Goal: Task Accomplishment & Management: Use online tool/utility

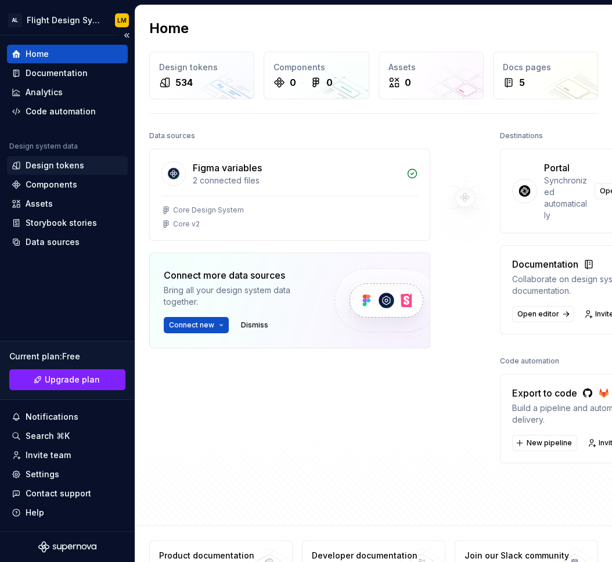
click at [59, 164] on div "Design tokens" at bounding box center [55, 166] width 59 height 12
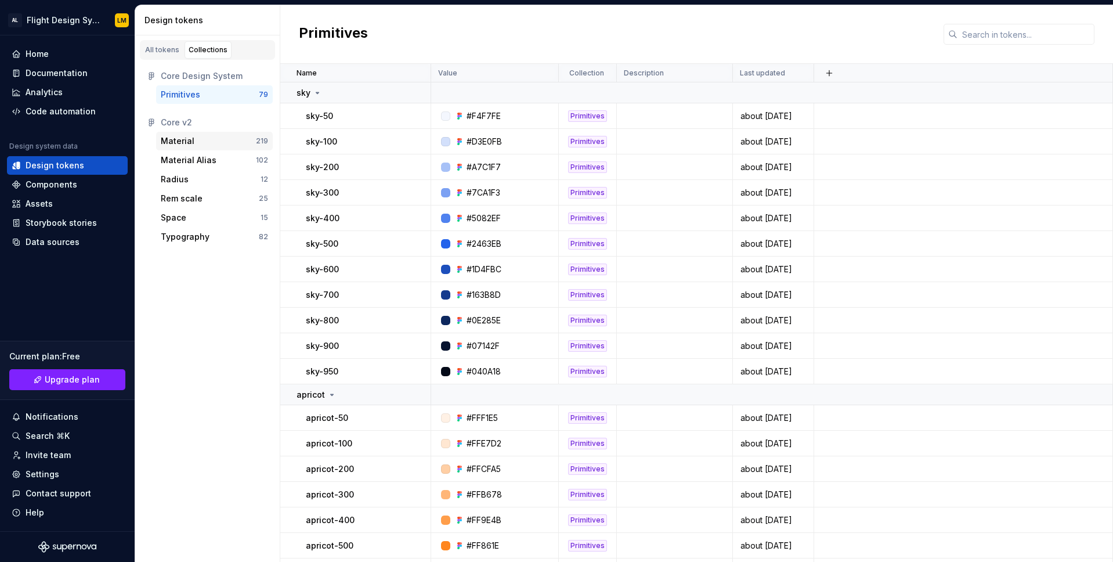
click at [187, 145] on div "Material" at bounding box center [178, 141] width 34 height 12
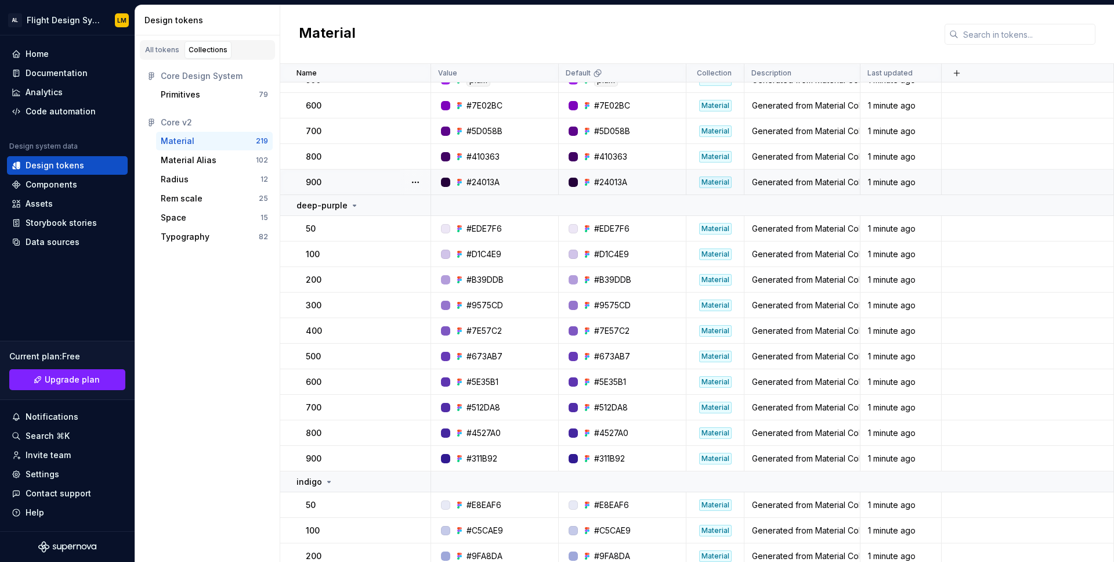
scroll to position [989, 0]
click at [246, 146] on div "Material" at bounding box center [208, 141] width 95 height 12
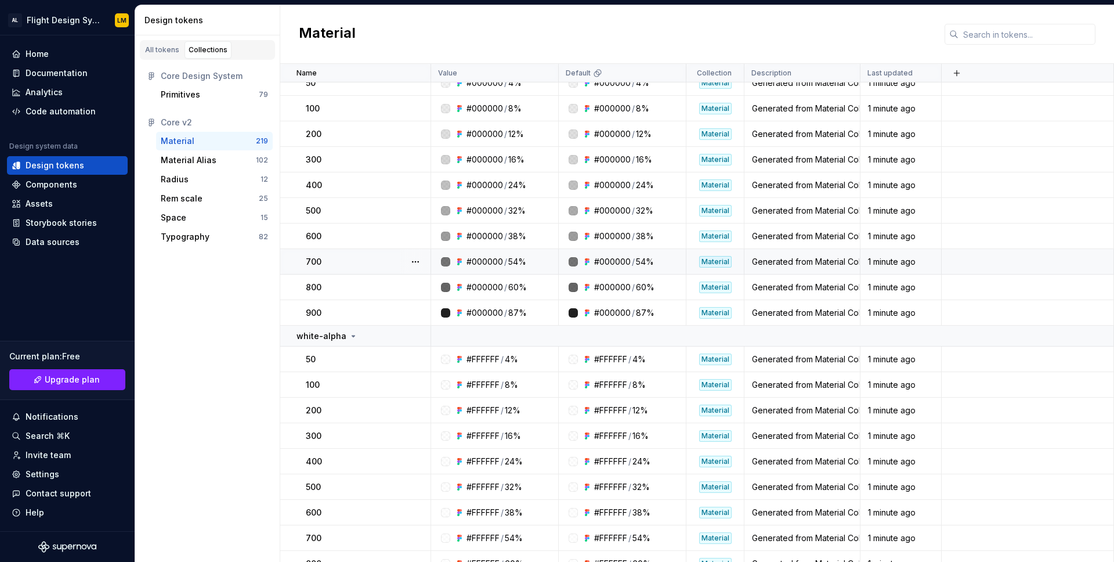
scroll to position [5555, 0]
drag, startPoint x: 205, startPoint y: 160, endPoint x: 205, endPoint y: 151, distance: 9.3
click at [205, 159] on div "Material Alias" at bounding box center [189, 160] width 56 height 12
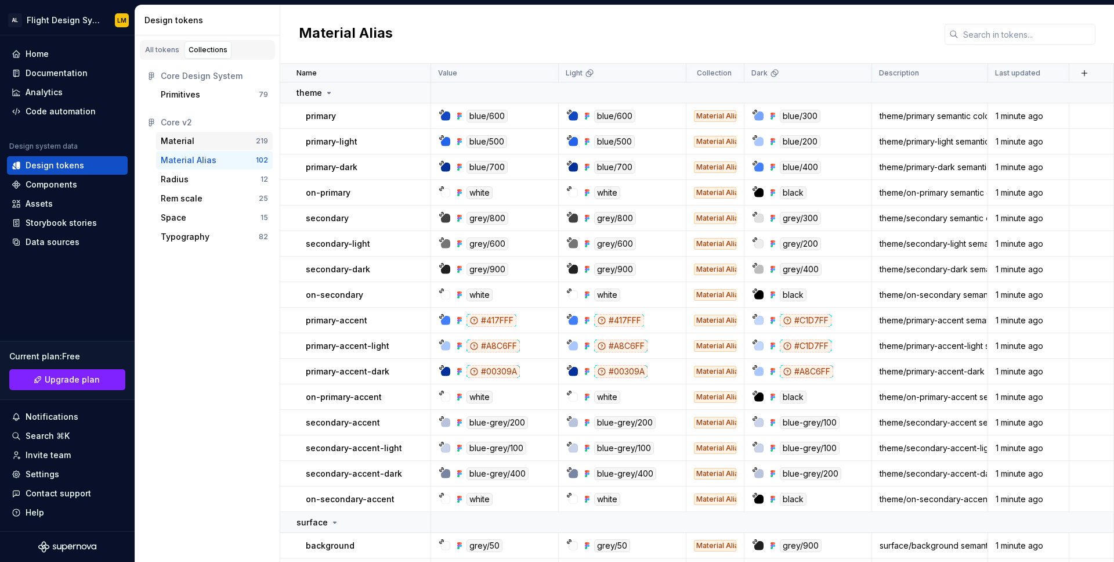
click at [204, 143] on div "Material" at bounding box center [208, 141] width 95 height 12
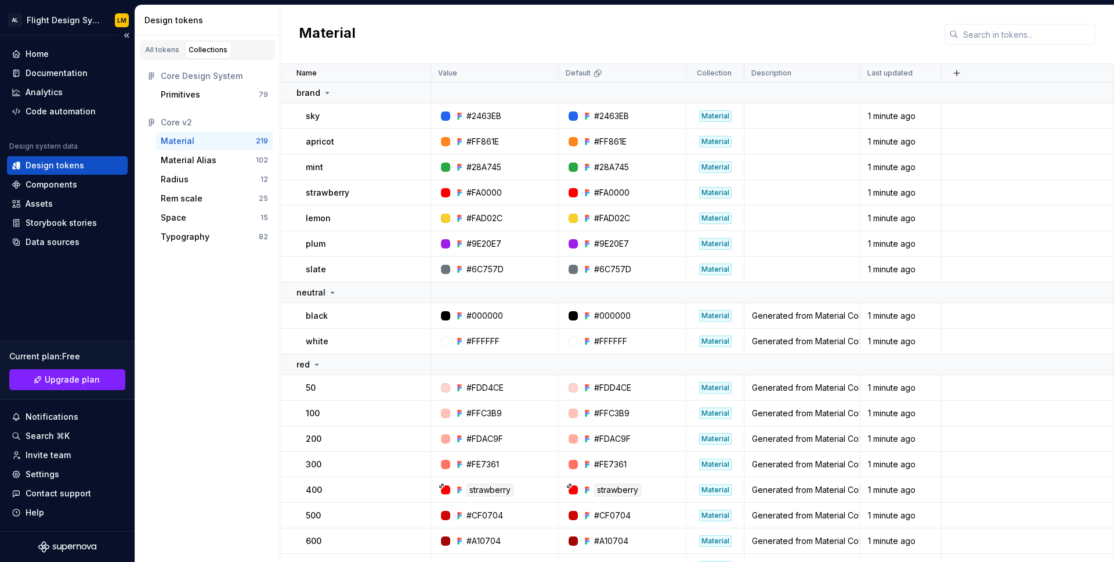
click at [70, 354] on div "Current plan : Free" at bounding box center [67, 357] width 116 height 12
click at [41, 210] on div "Assets" at bounding box center [67, 203] width 121 height 19
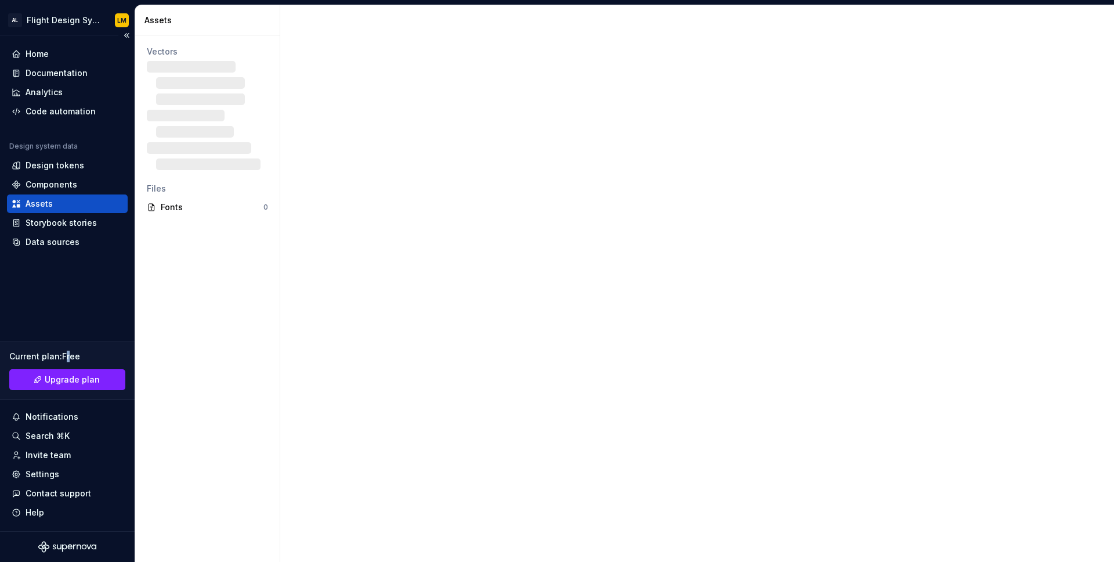
click at [42, 202] on div "Assets" at bounding box center [39, 204] width 27 height 12
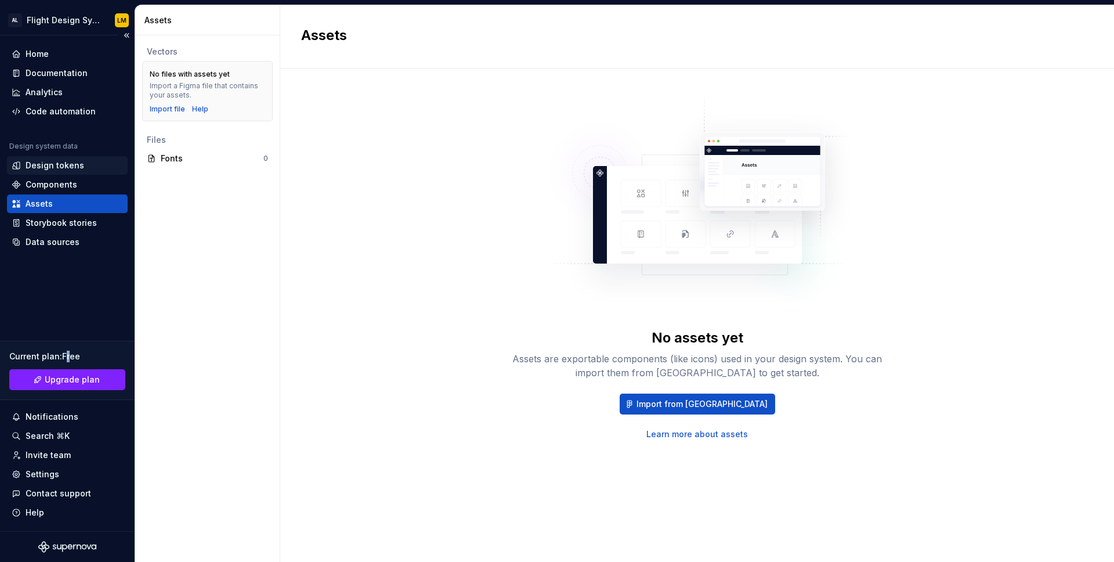
click at [60, 173] on div "Design tokens" at bounding box center [67, 165] width 121 height 19
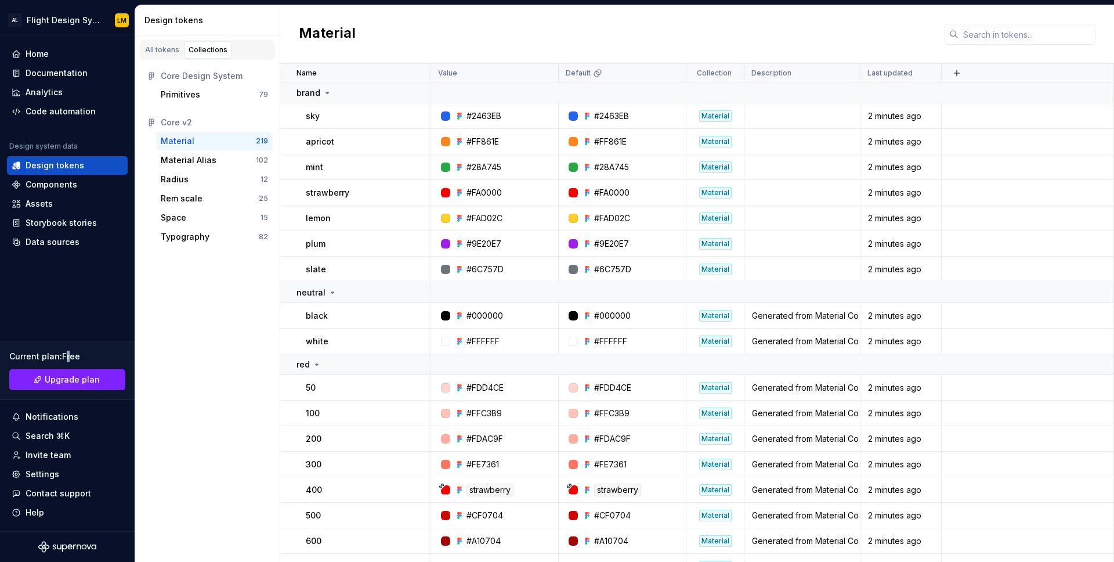
click at [224, 139] on div "Material" at bounding box center [208, 141] width 95 height 12
click at [152, 54] on div "All tokens" at bounding box center [162, 49] width 34 height 9
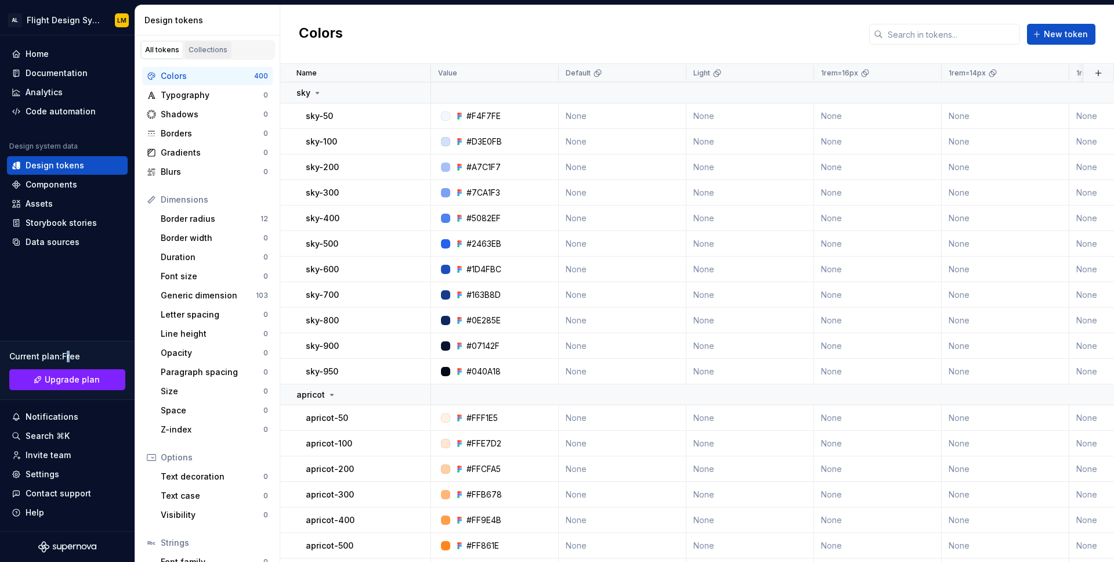
click at [208, 49] on div "Collections" at bounding box center [208, 49] width 39 height 9
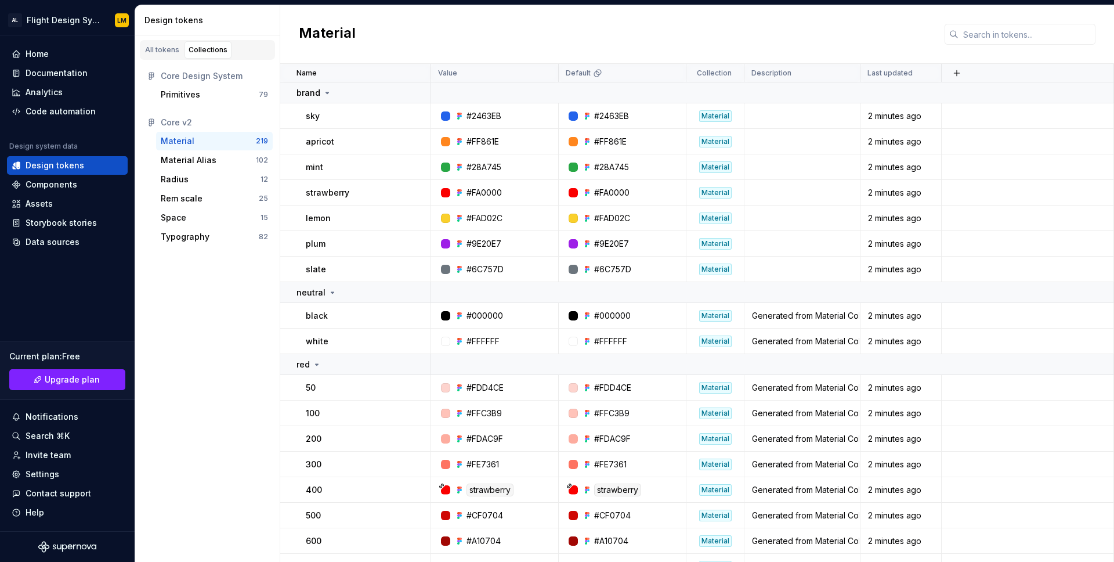
click at [139, 51] on div "All tokens Collections" at bounding box center [207, 47] width 145 height 24
click at [153, 48] on div "All tokens" at bounding box center [162, 49] width 34 height 9
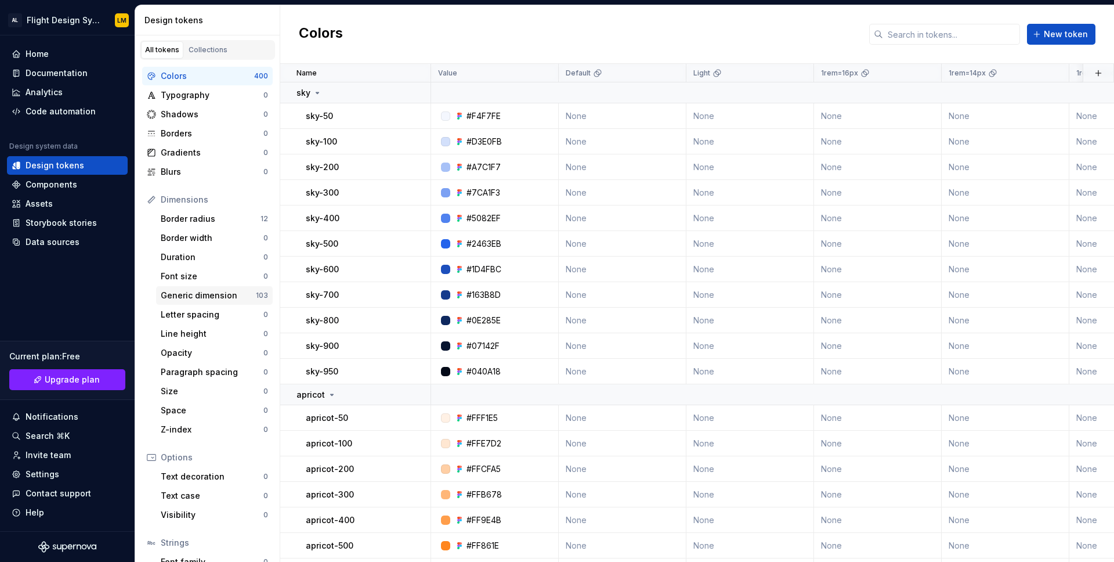
click at [222, 298] on div "Generic dimension" at bounding box center [208, 296] width 95 height 12
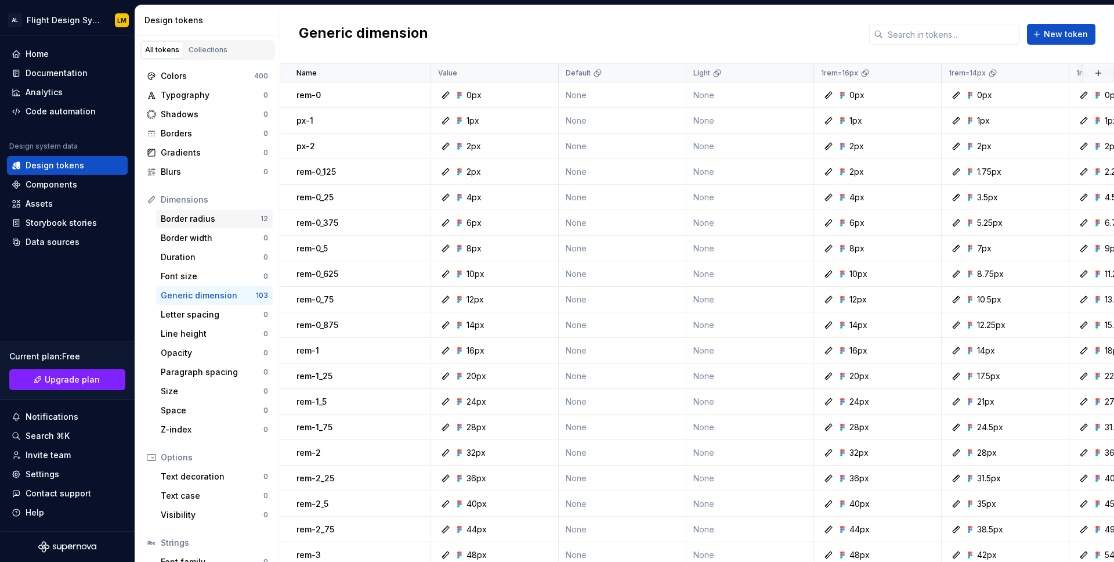
click at [215, 222] on div "Border radius" at bounding box center [211, 219] width 100 height 12
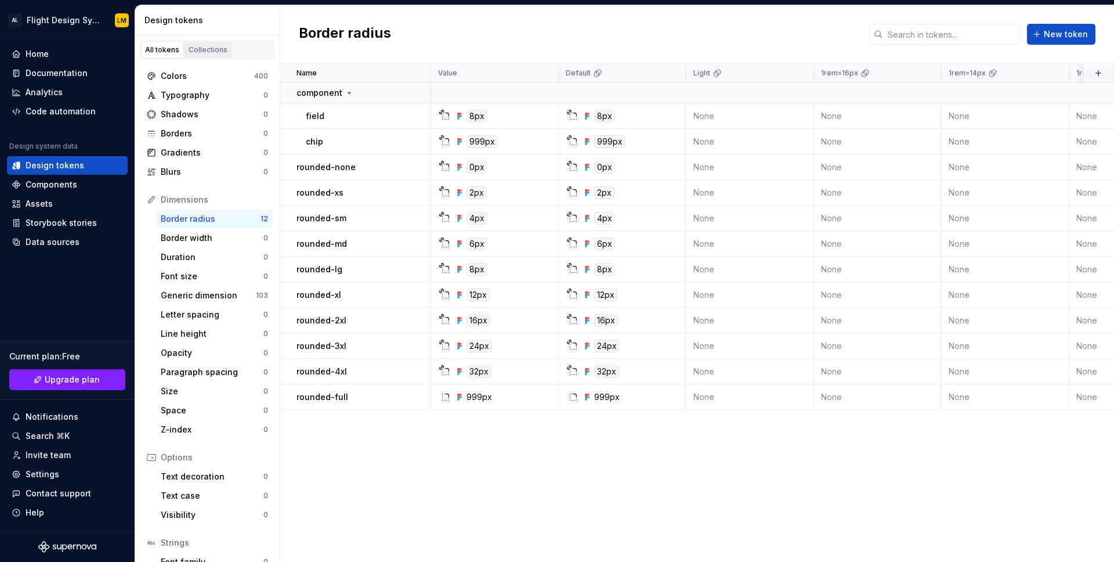
click at [215, 50] on div "Collections" at bounding box center [208, 49] width 39 height 9
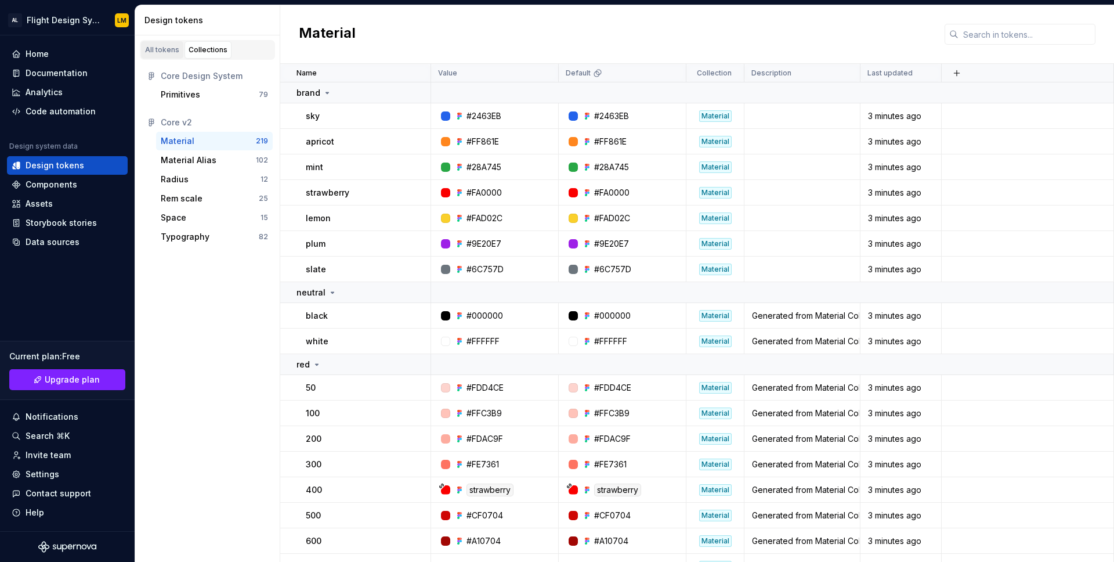
click at [158, 49] on div "All tokens" at bounding box center [162, 49] width 34 height 9
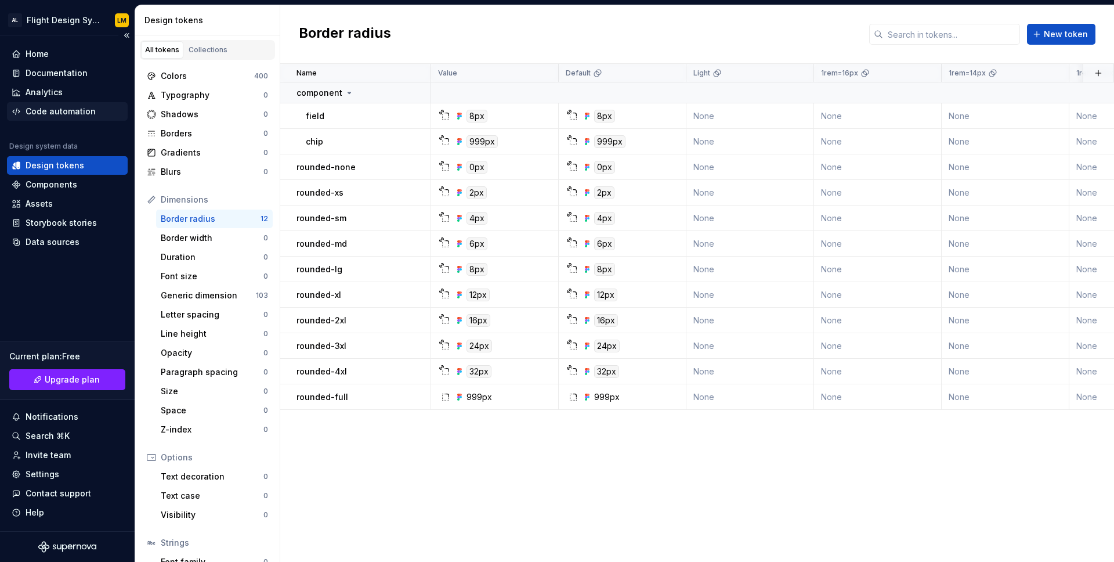
click at [74, 109] on div "Code automation" at bounding box center [61, 112] width 70 height 12
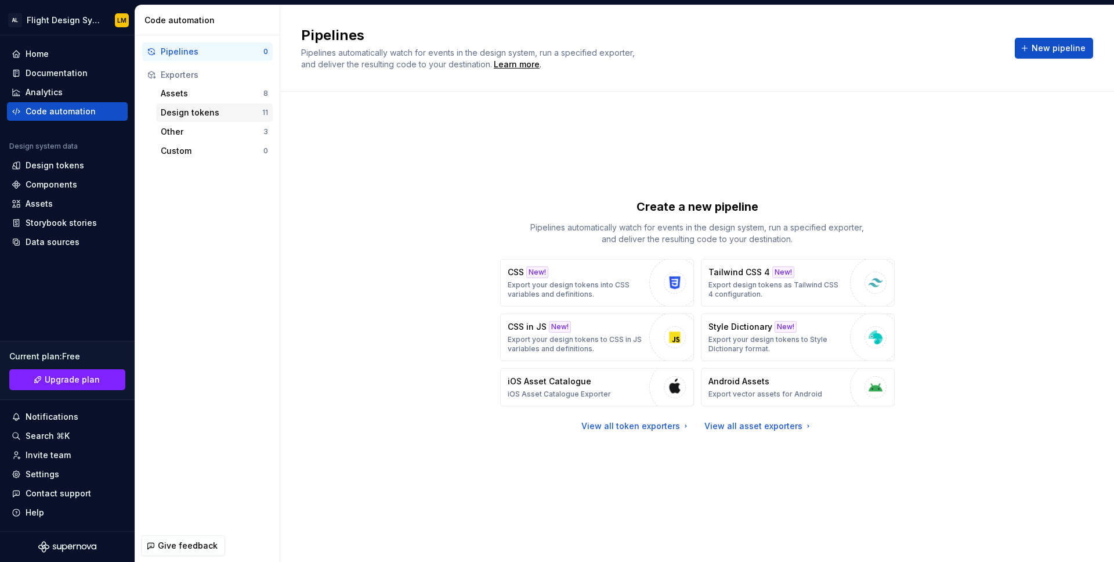
click at [184, 116] on div "Design tokens" at bounding box center [212, 113] width 102 height 12
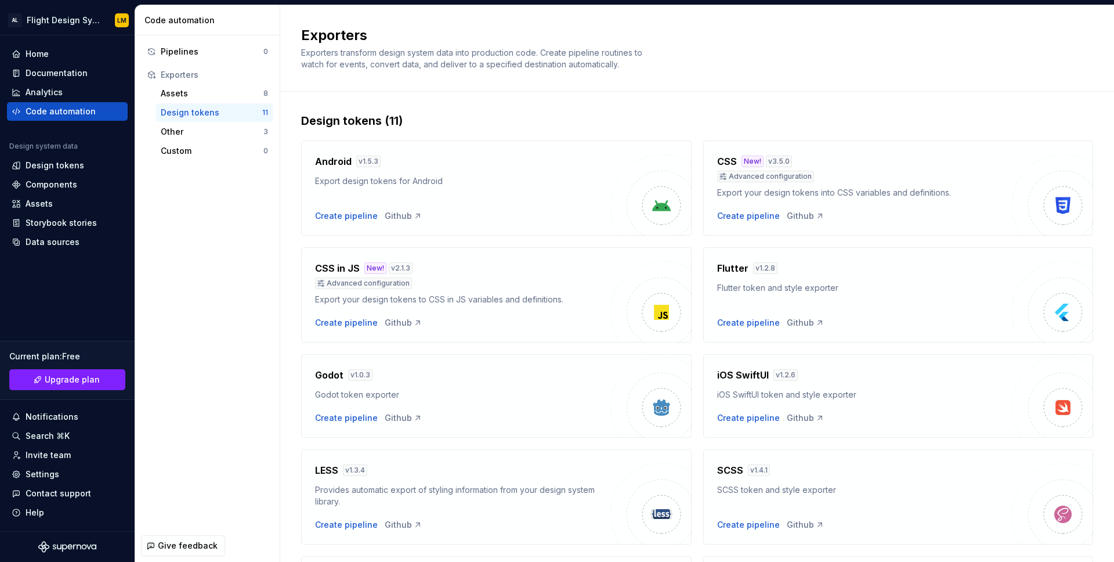
click at [453, 304] on div "Export your design tokens to CSS in JS variables and definitions." at bounding box center [462, 300] width 295 height 12
click at [611, 214] on div "Create pipeline" at bounding box center [748, 216] width 63 height 12
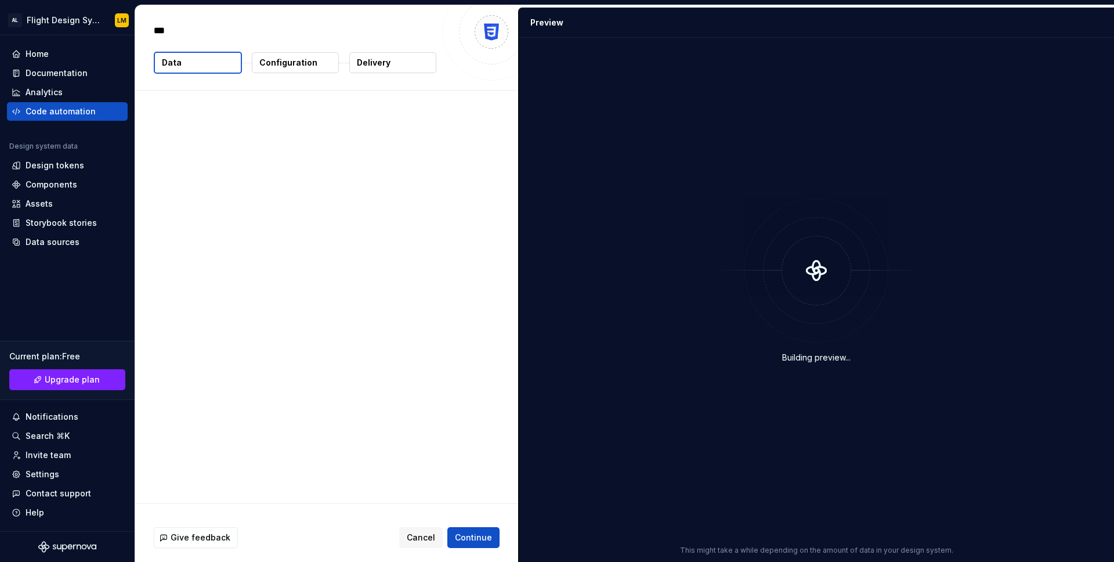
type textarea "*"
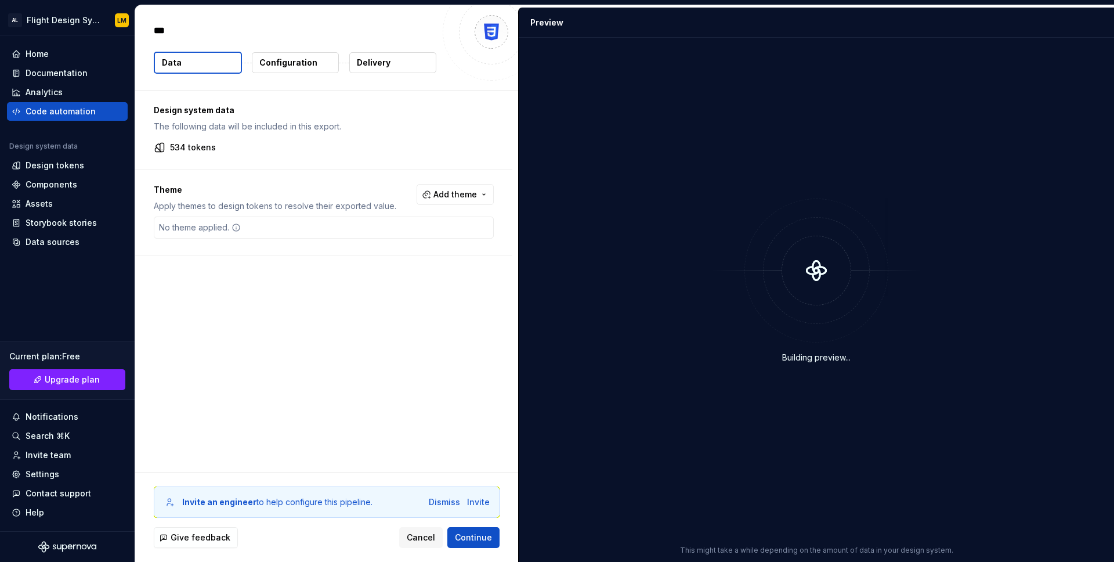
drag, startPoint x: 205, startPoint y: 133, endPoint x: 212, endPoint y: 138, distance: 8.4
click at [207, 133] on div "Design system data The following data will be included in this export. 534 toke…" at bounding box center [323, 130] width 377 height 79
click at [192, 143] on p "534 tokens" at bounding box center [193, 148] width 46 height 12
drag, startPoint x: 180, startPoint y: 150, endPoint x: 165, endPoint y: 148, distance: 15.2
click at [180, 150] on p "534 tokens" at bounding box center [193, 148] width 46 height 12
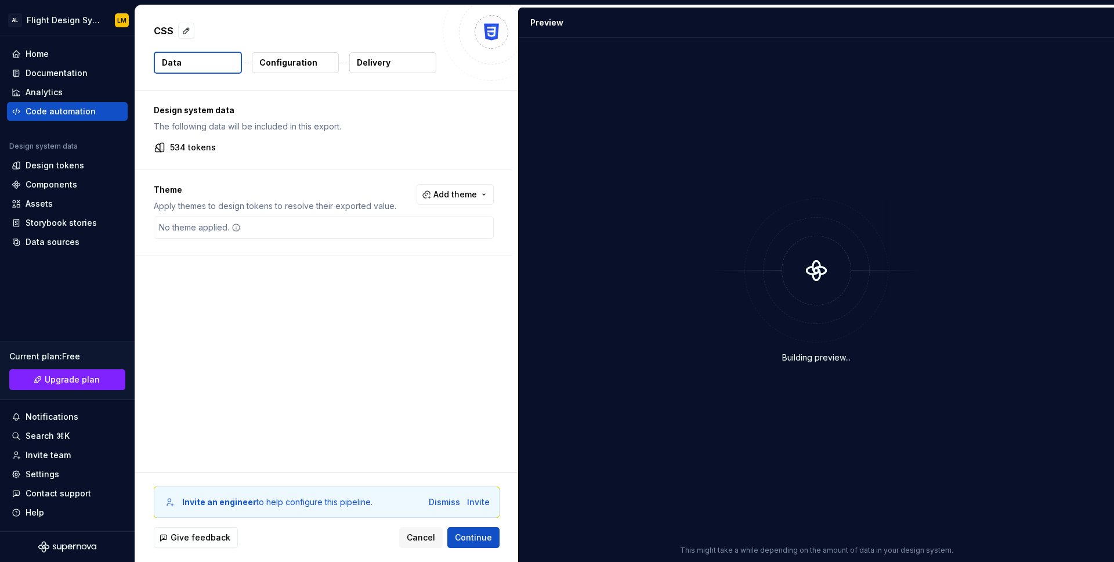
click at [163, 147] on icon at bounding box center [160, 148] width 12 height 12
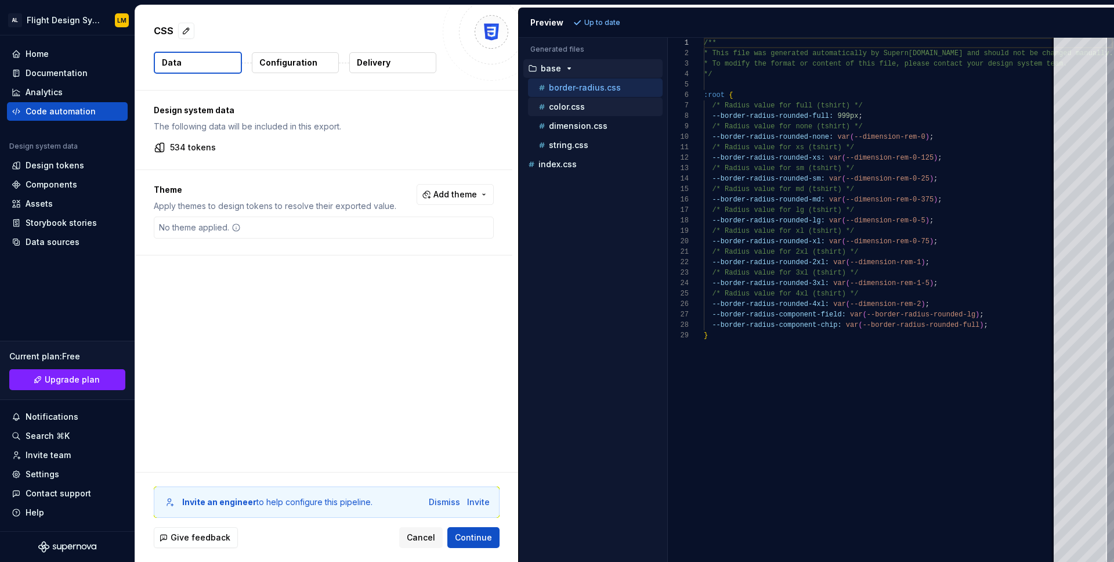
click at [580, 103] on p "color.css" at bounding box center [567, 106] width 36 height 9
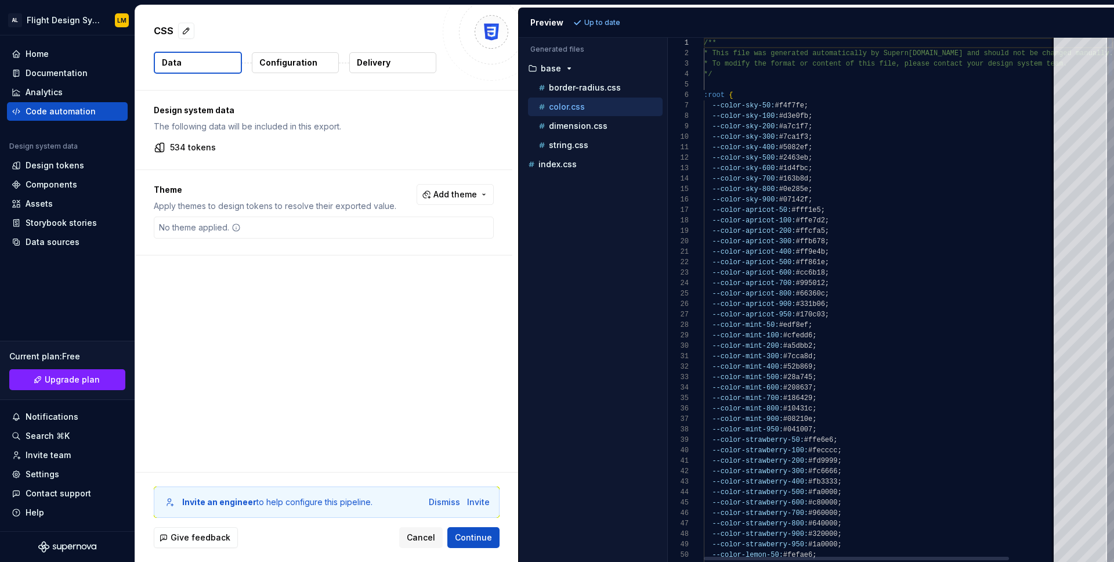
scroll to position [104, 0]
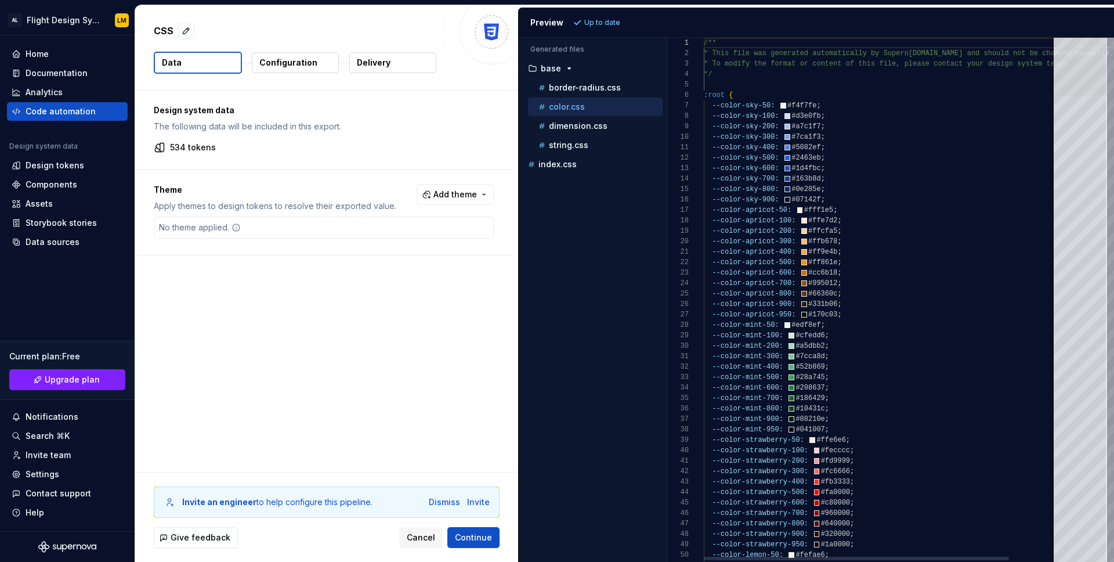
click at [611, 0] on html "AL Flight Design System LM Home Documentation Analytics Code automation Design …" at bounding box center [557, 281] width 1114 height 562
click at [557, 127] on p "dimension.css" at bounding box center [578, 125] width 59 height 9
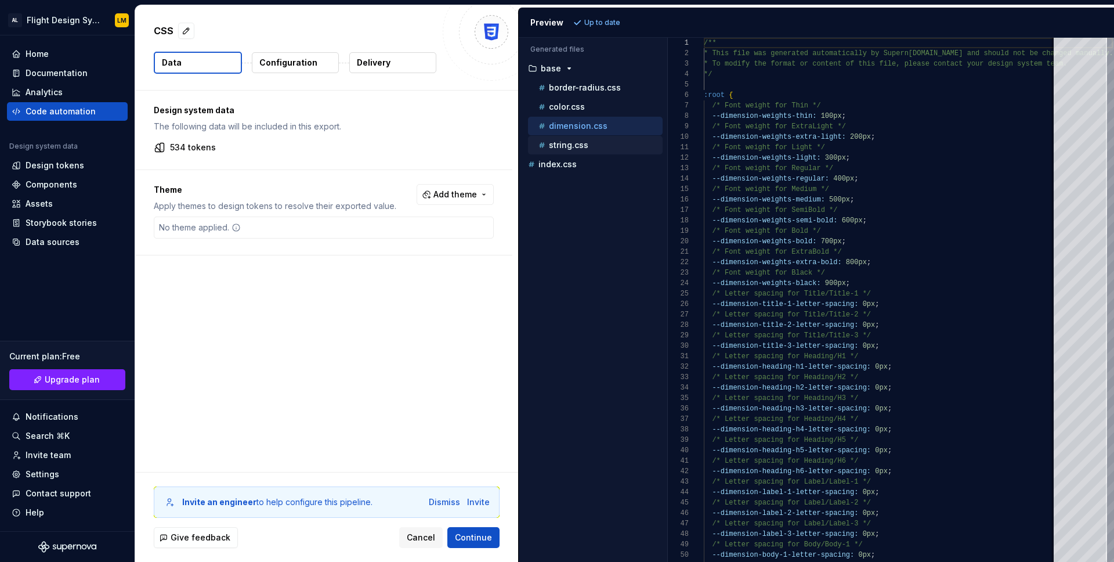
drag, startPoint x: 555, startPoint y: 143, endPoint x: 560, endPoint y: 139, distance: 6.2
click at [555, 143] on p "string.css" at bounding box center [568, 144] width 39 height 9
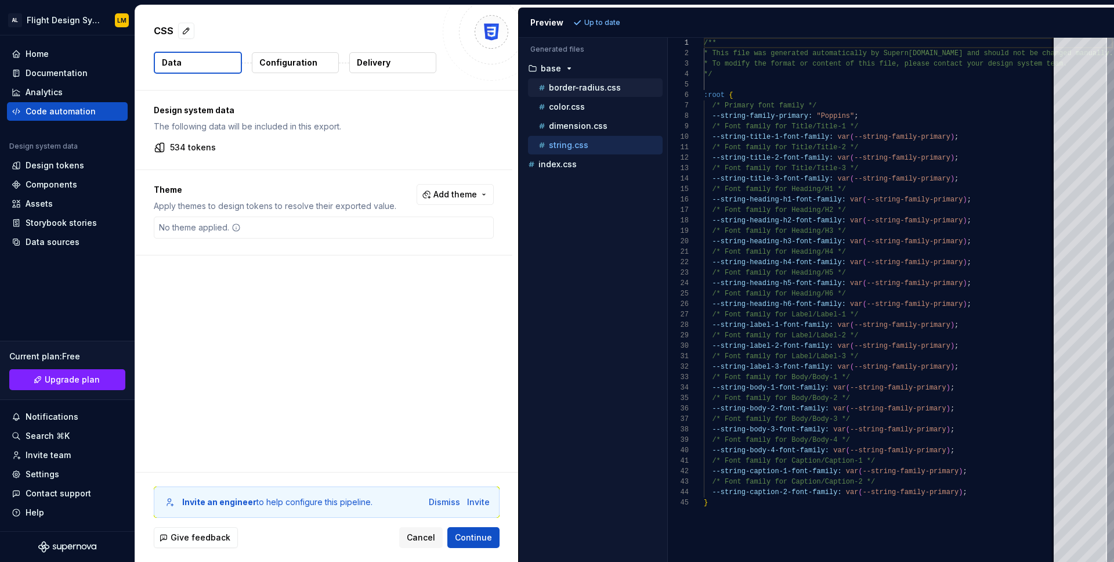
click at [561, 94] on div "border-radius.css" at bounding box center [595, 87] width 135 height 19
click at [555, 105] on p "color.css" at bounding box center [567, 106] width 36 height 9
type textarea "**********"
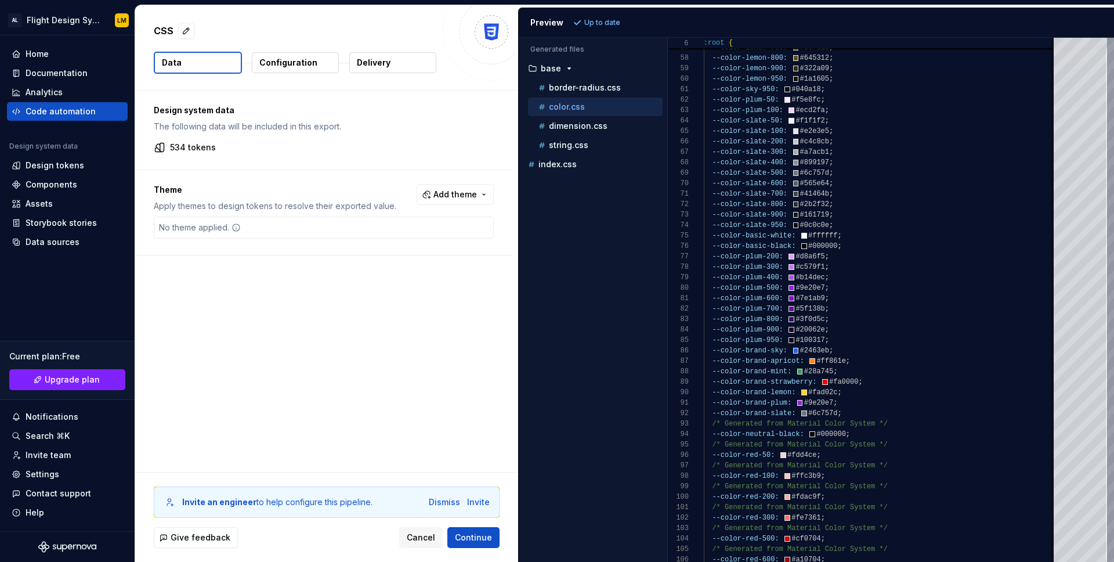
click at [295, 67] on p "Configuration" at bounding box center [288, 63] width 58 height 12
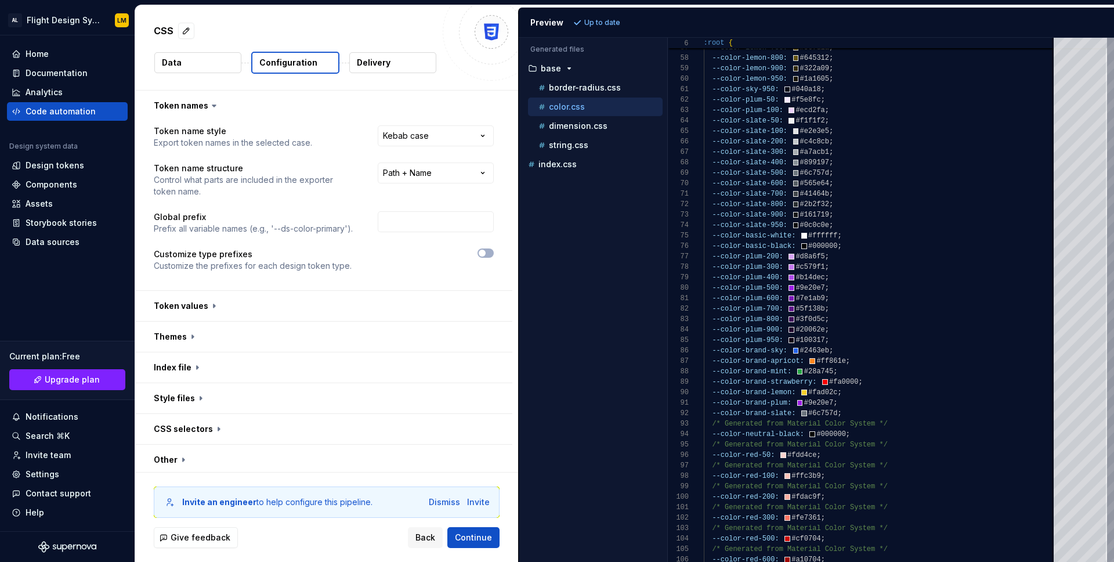
click at [291, 69] on button "Configuration" at bounding box center [295, 63] width 88 height 22
click at [448, 132] on html "**********" at bounding box center [557, 281] width 1114 height 562
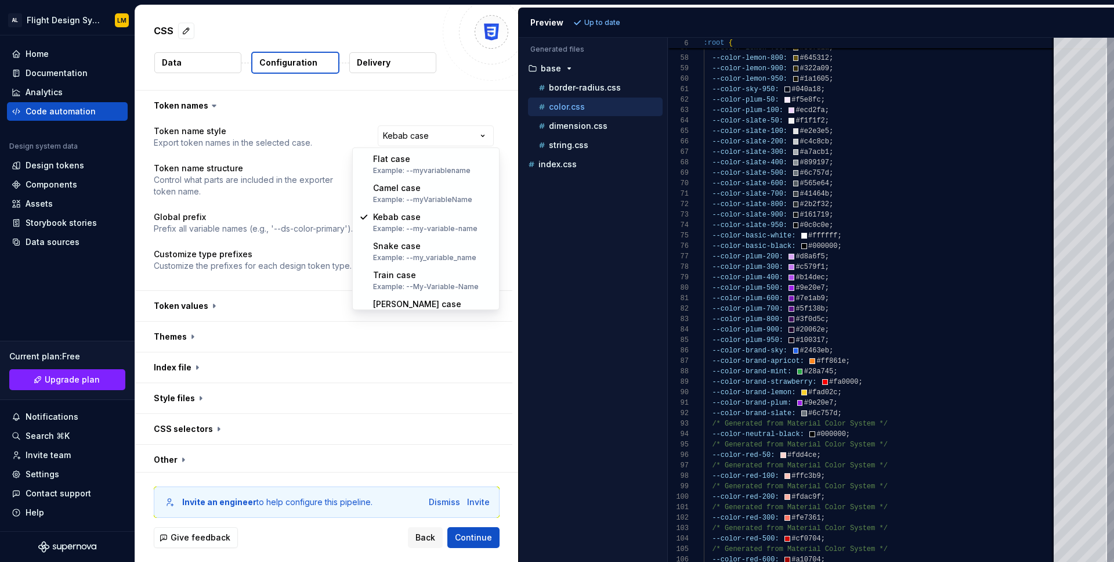
select select "*********"
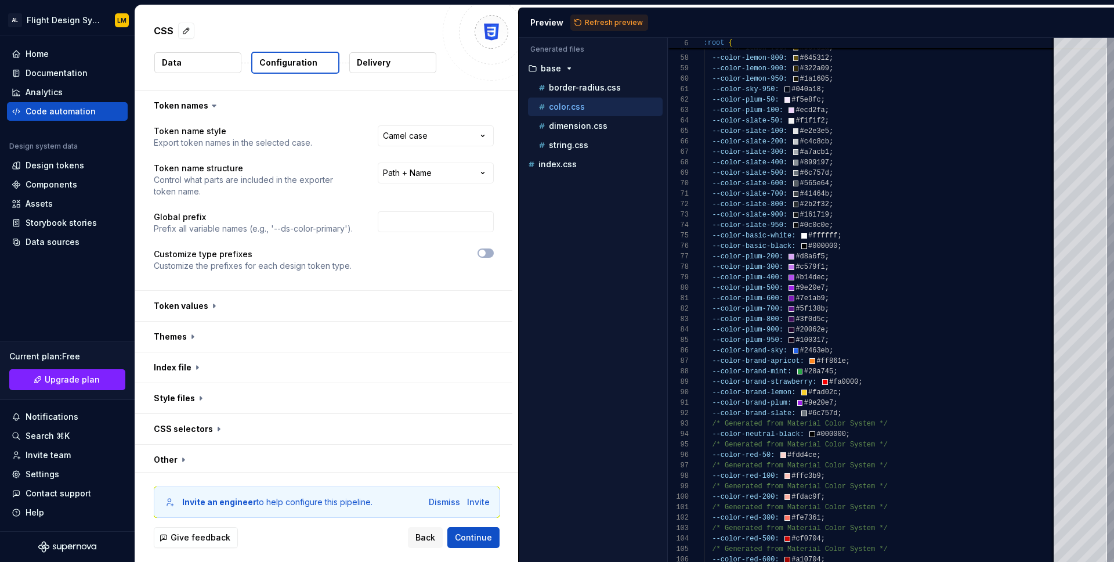
click at [580, 21] on button "Refresh preview" at bounding box center [610, 23] width 78 height 16
type textarea "**********"
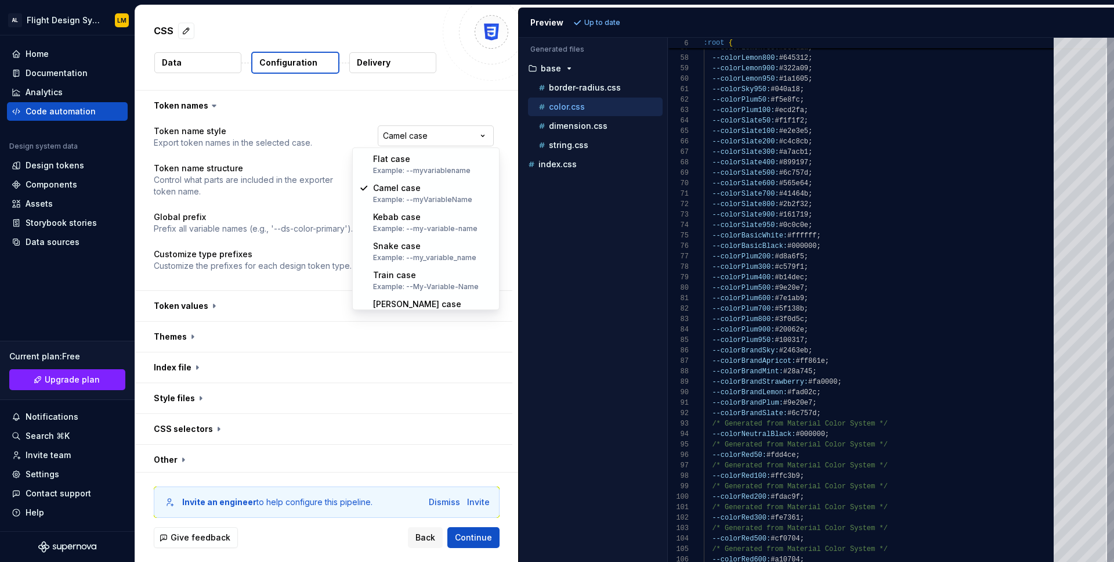
click at [451, 139] on html "**********" at bounding box center [557, 281] width 1114 height 562
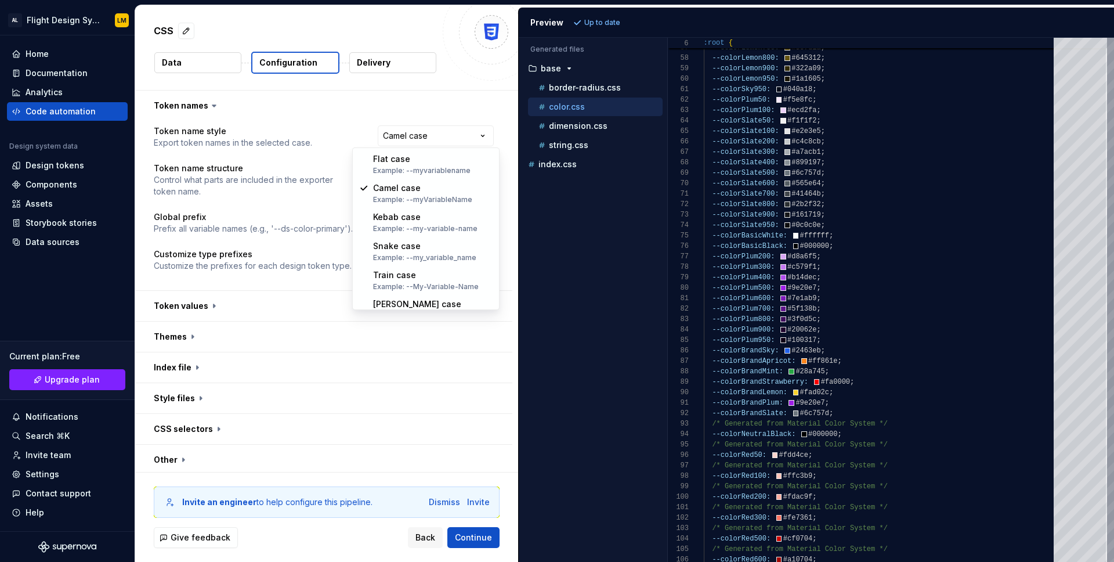
select select "*********"
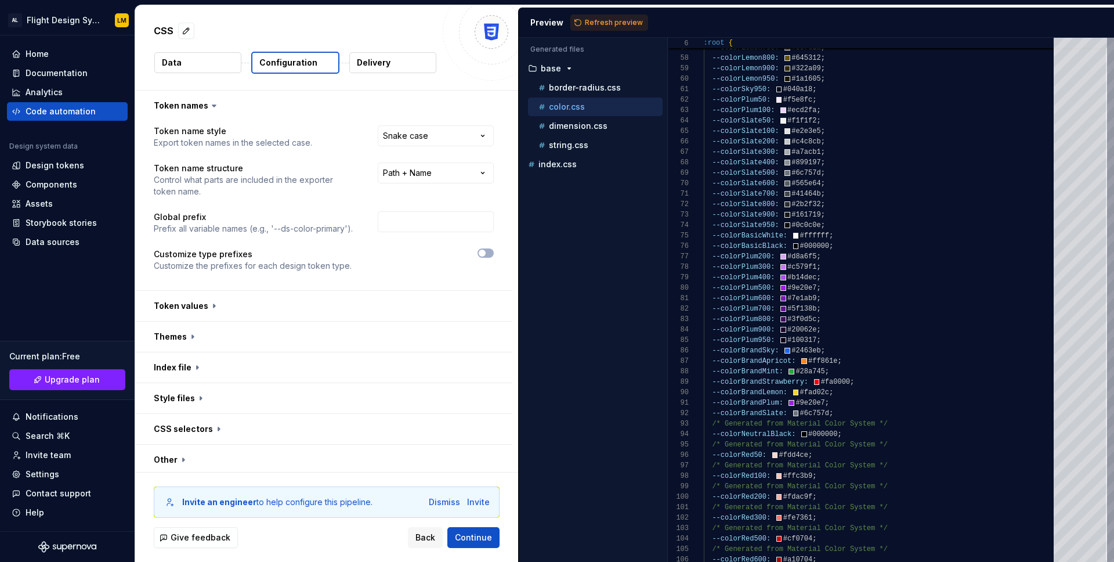
click at [590, 23] on span "Refresh preview" at bounding box center [614, 22] width 58 height 9
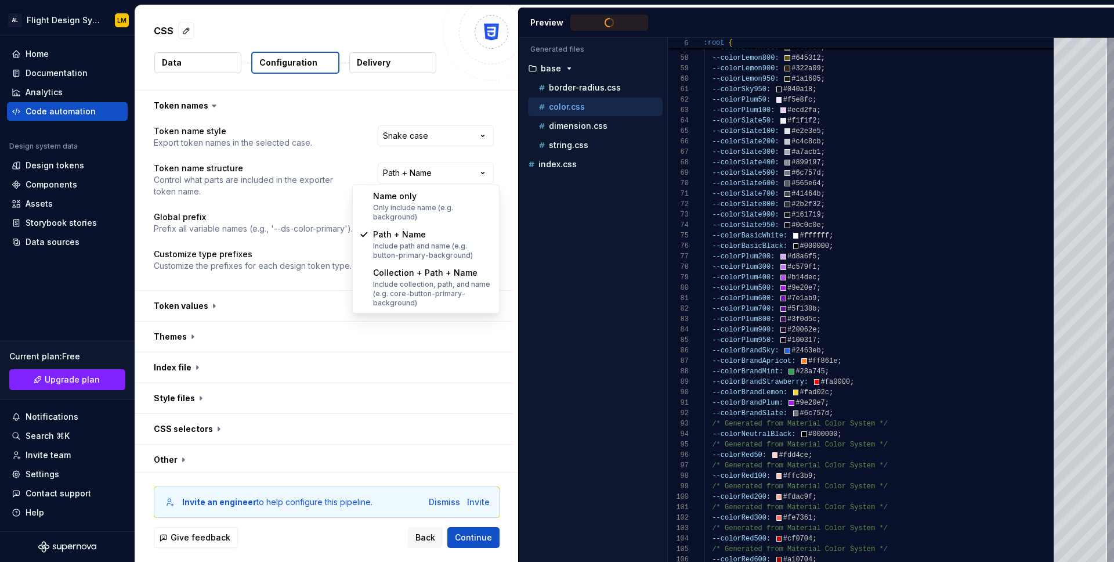
click at [457, 168] on html "**********" at bounding box center [557, 281] width 1114 height 562
type textarea "**********"
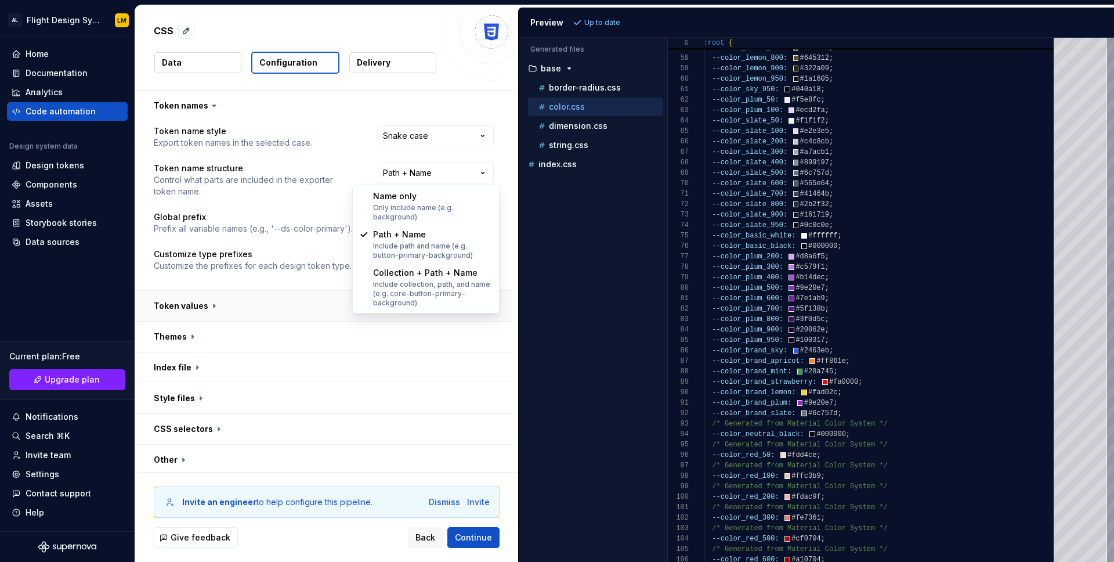
select select "**********"
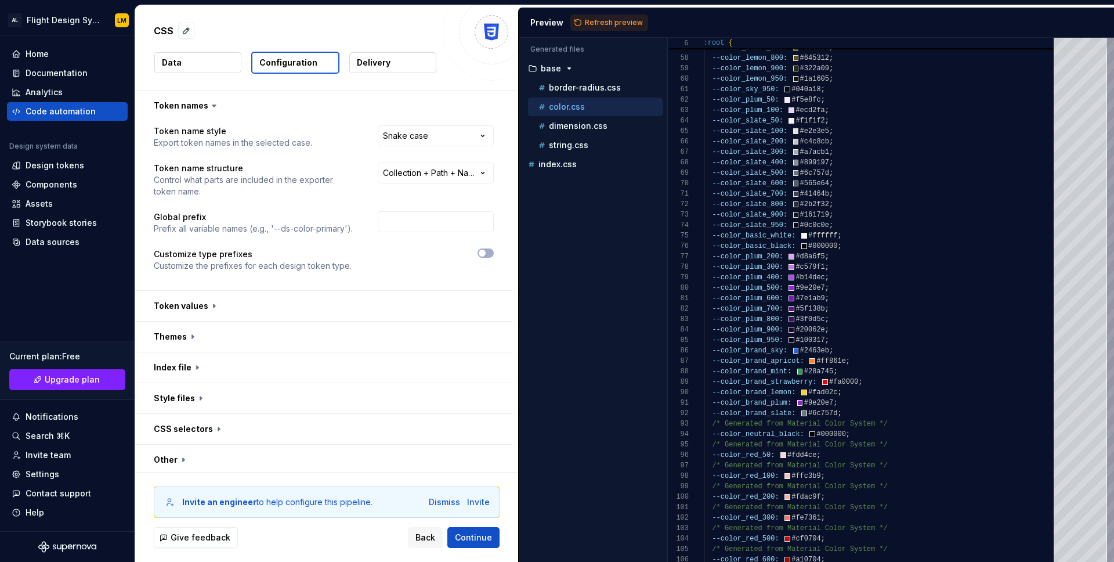
click at [611, 24] on span "Refresh preview" at bounding box center [614, 22] width 58 height 9
type textarea "**********"
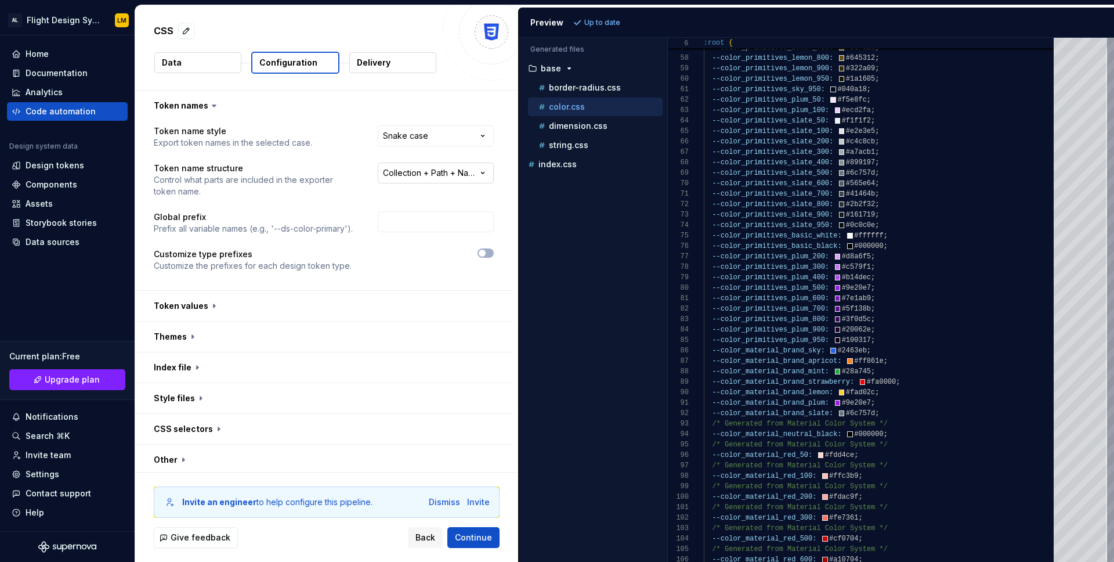
click at [425, 178] on html "**********" at bounding box center [557, 281] width 1114 height 562
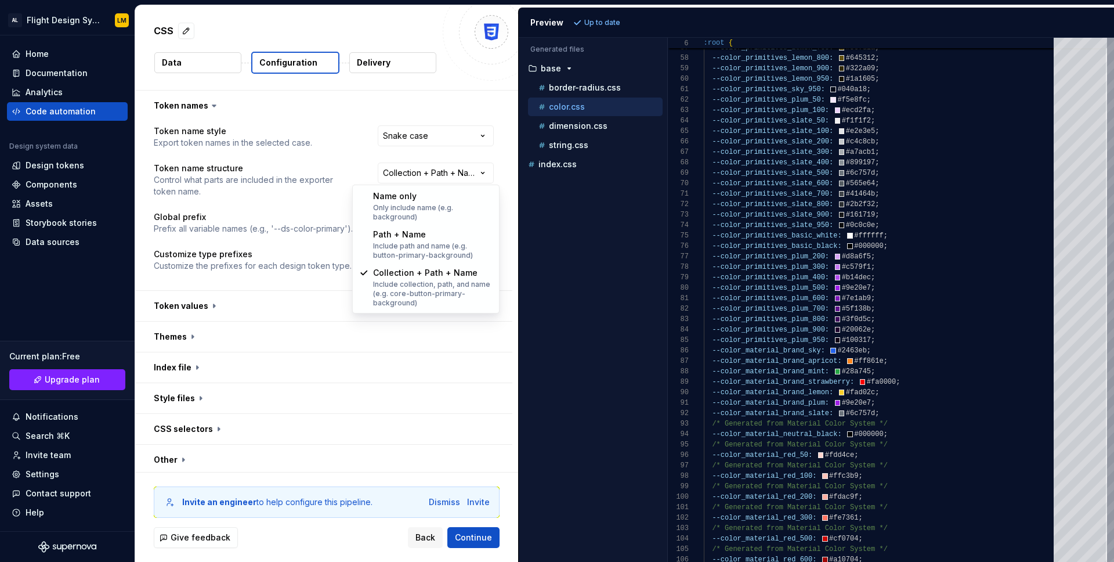
click at [256, 219] on html "**********" at bounding box center [557, 281] width 1114 height 562
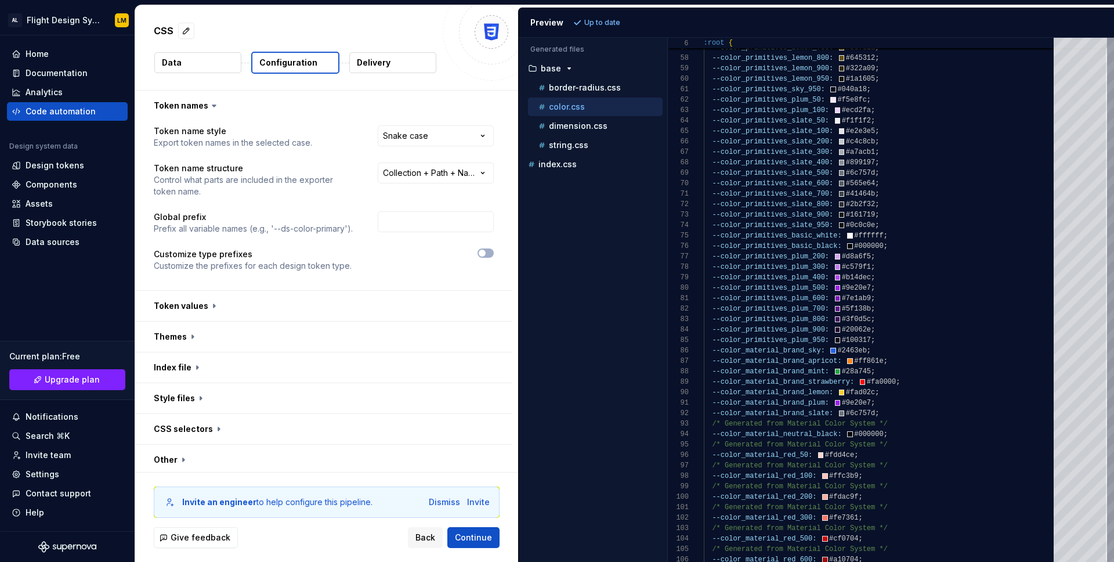
click at [456, 232] on div at bounding box center [434, 222] width 120 height 23
click at [418, 230] on input "text" at bounding box center [436, 221] width 116 height 21
type input "flight"
click at [596, 24] on span "Refresh preview" at bounding box center [614, 22] width 58 height 9
type textarea "**********"
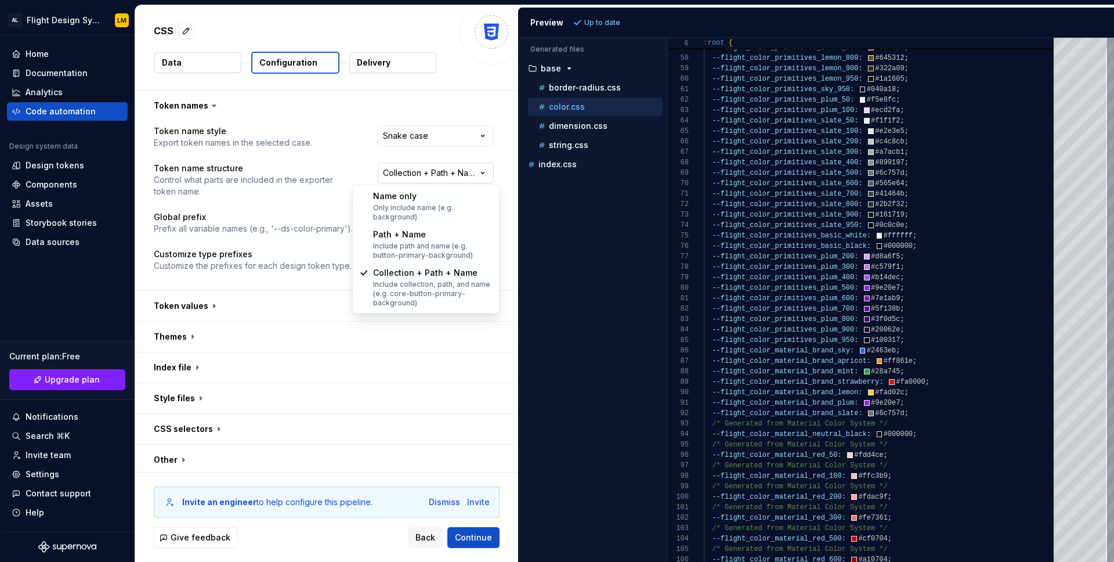
click at [472, 179] on html "**********" at bounding box center [557, 281] width 1114 height 562
select select "********"
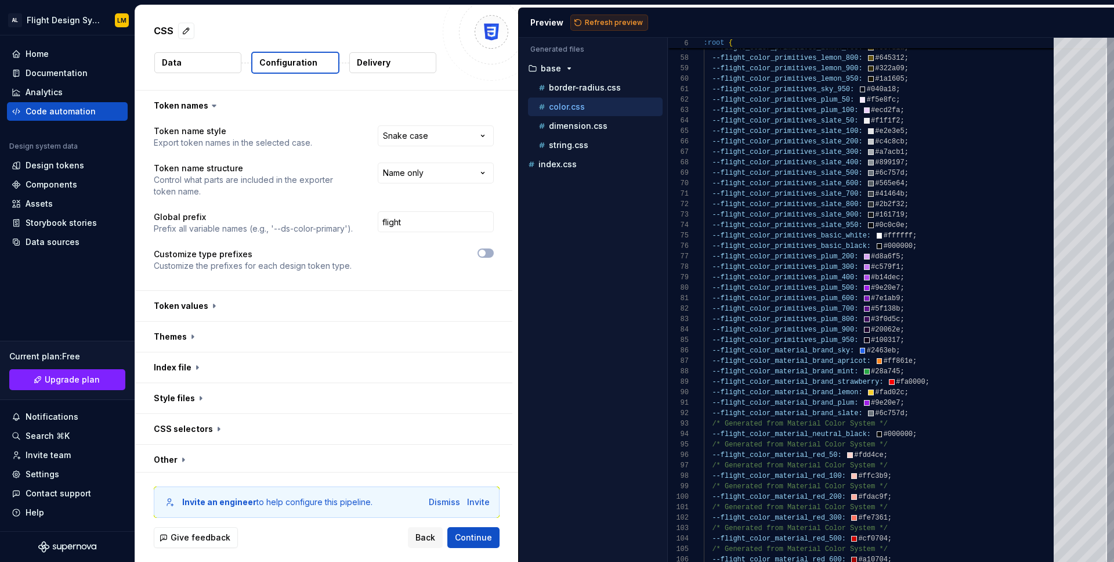
click at [605, 16] on button "Refresh preview" at bounding box center [610, 23] width 78 height 16
type textarea "**********"
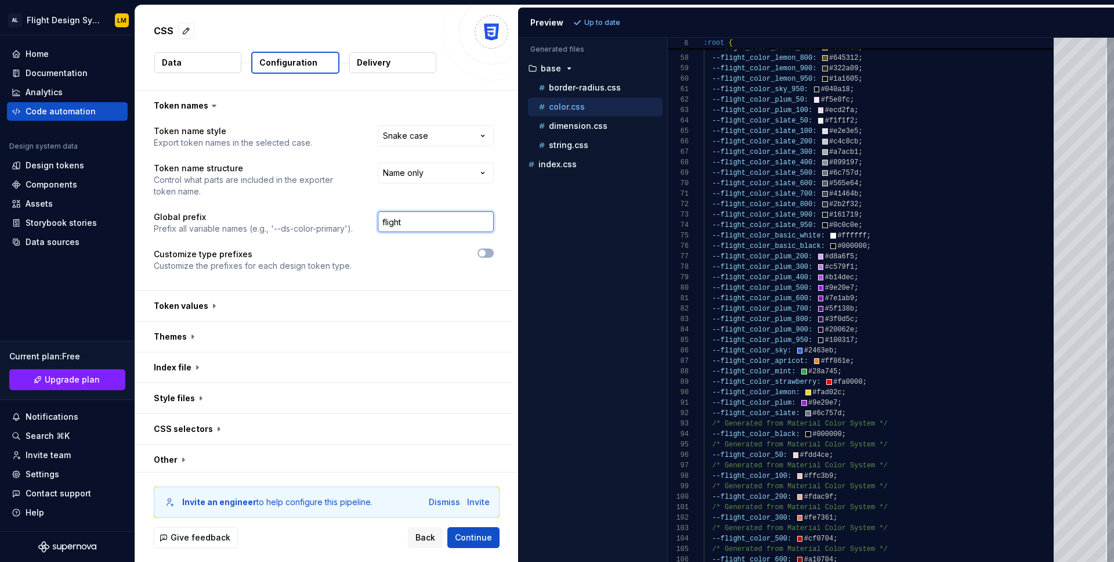
click at [428, 228] on input "flight" at bounding box center [436, 221] width 116 height 21
click at [416, 169] on html "**********" at bounding box center [557, 281] width 1114 height 562
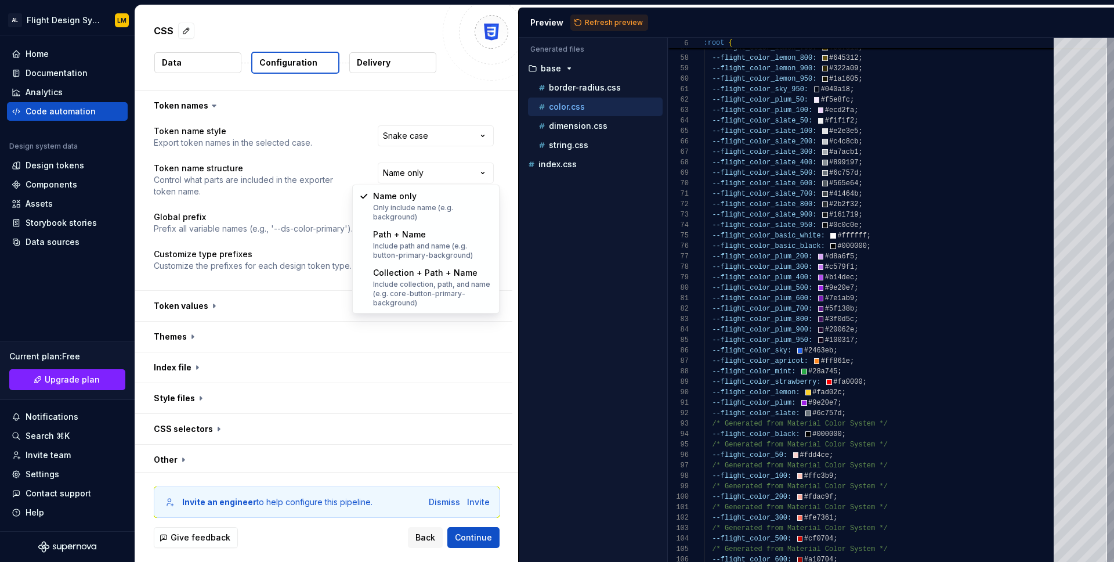
select select "**********"
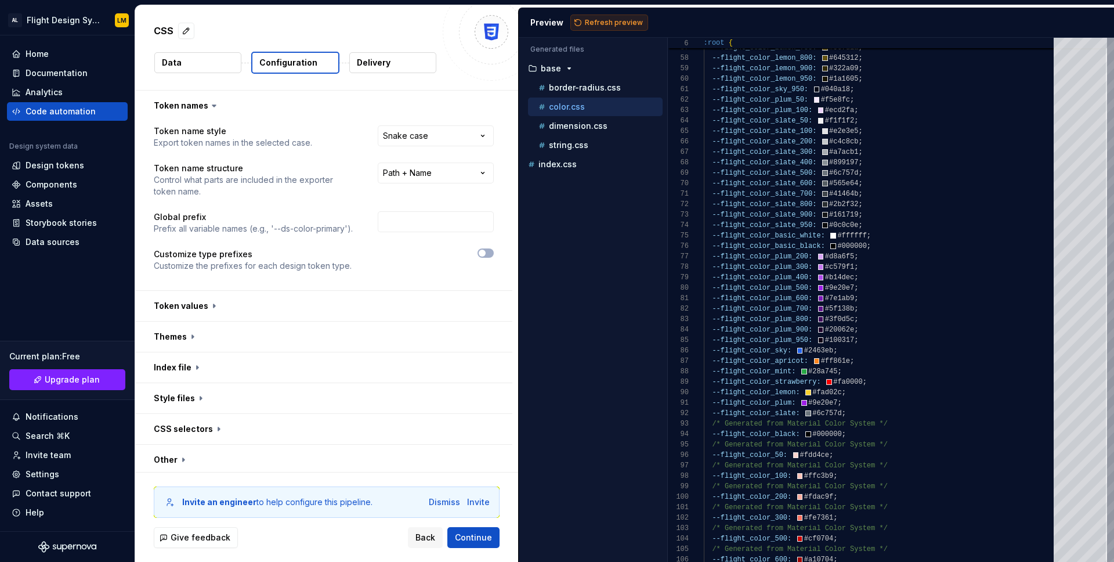
click at [601, 23] on span "Refresh preview" at bounding box center [614, 22] width 58 height 9
type textarea "**********"
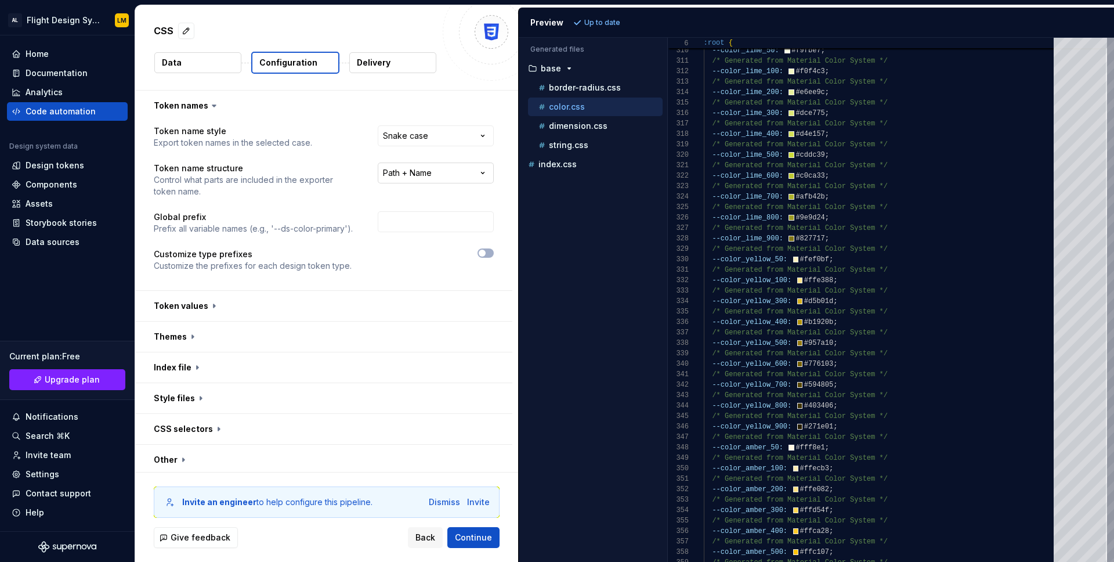
click at [460, 176] on html "**********" at bounding box center [557, 281] width 1114 height 562
click at [587, 23] on span "Refresh preview" at bounding box center [614, 22] width 58 height 9
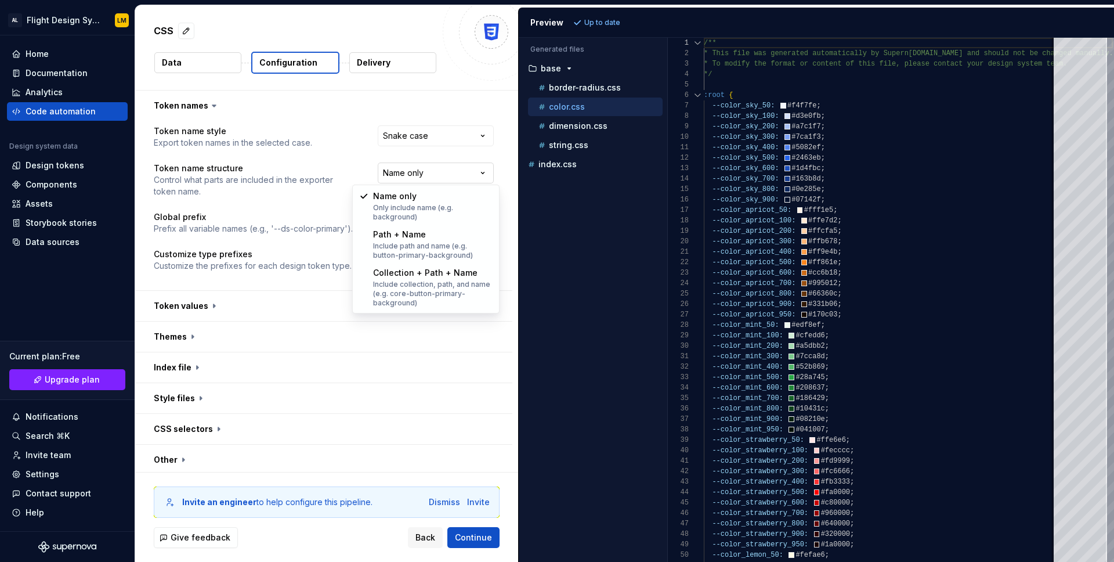
click at [459, 178] on html "**********" at bounding box center [557, 281] width 1114 height 562
select select "**********"
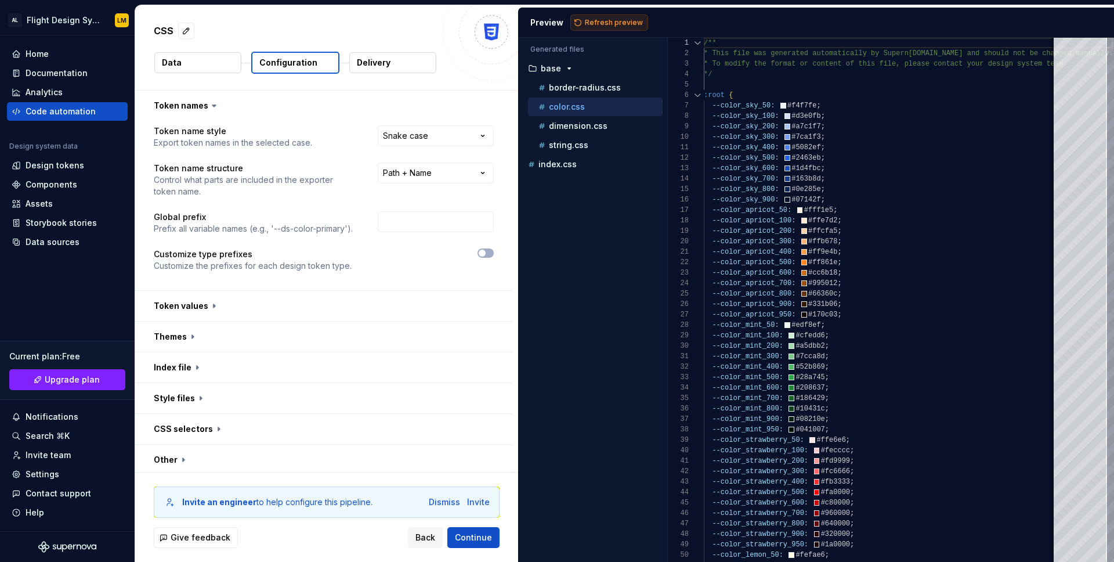
click at [611, 21] on span "Refresh preview" at bounding box center [614, 22] width 58 height 9
click at [199, 313] on button "button" at bounding box center [323, 306] width 377 height 30
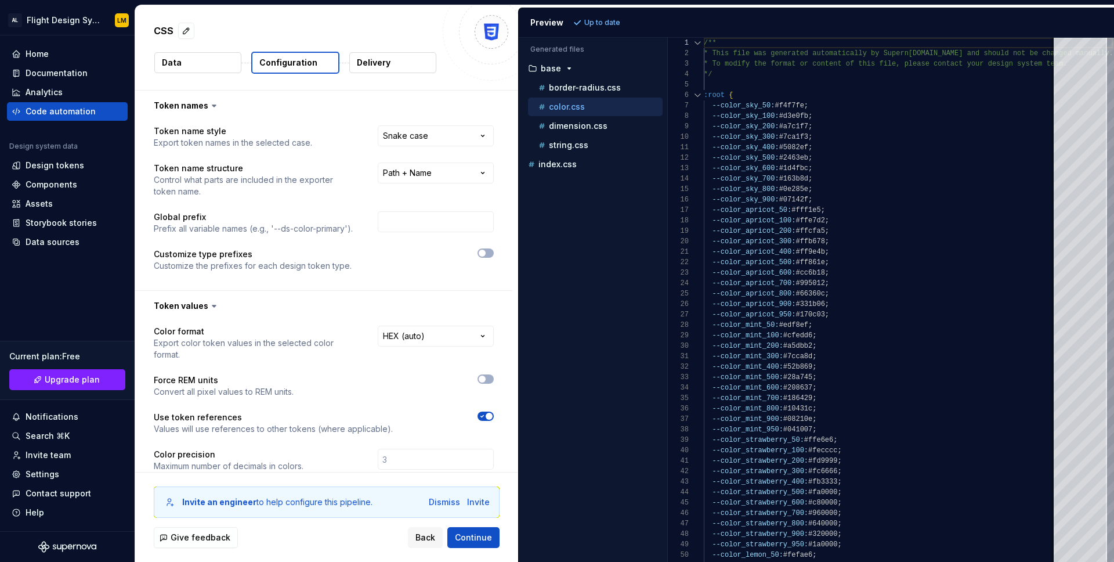
scroll to position [15, 0]
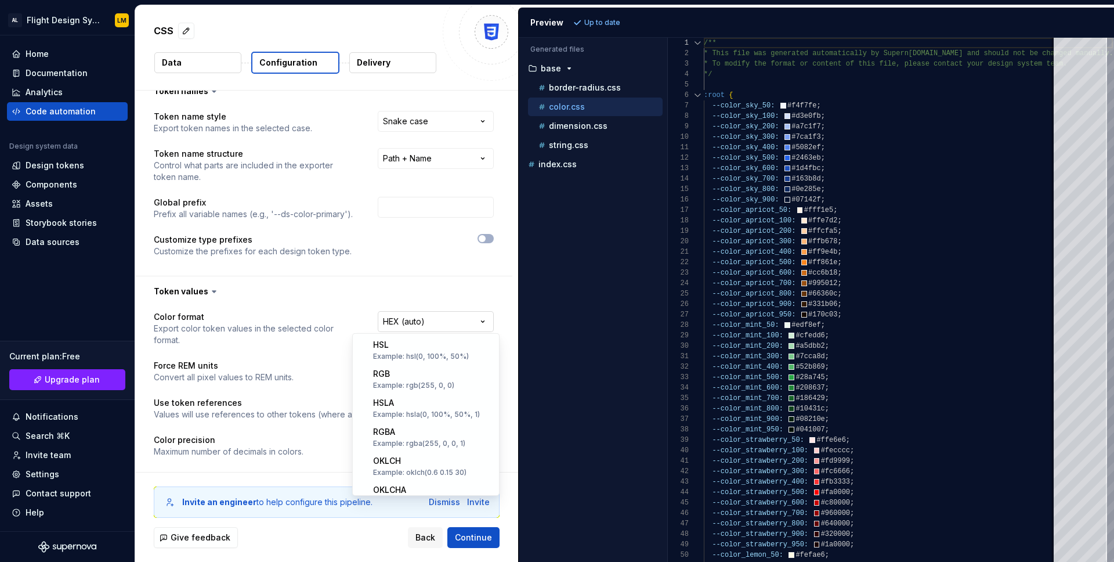
click at [445, 322] on html "**********" at bounding box center [557, 281] width 1114 height 562
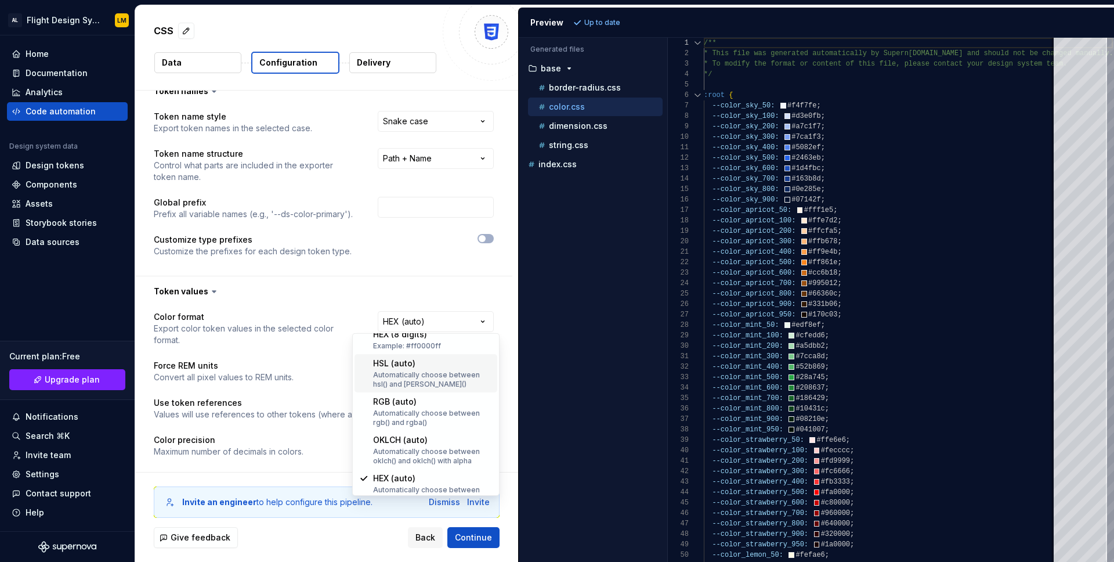
scroll to position [228, 0]
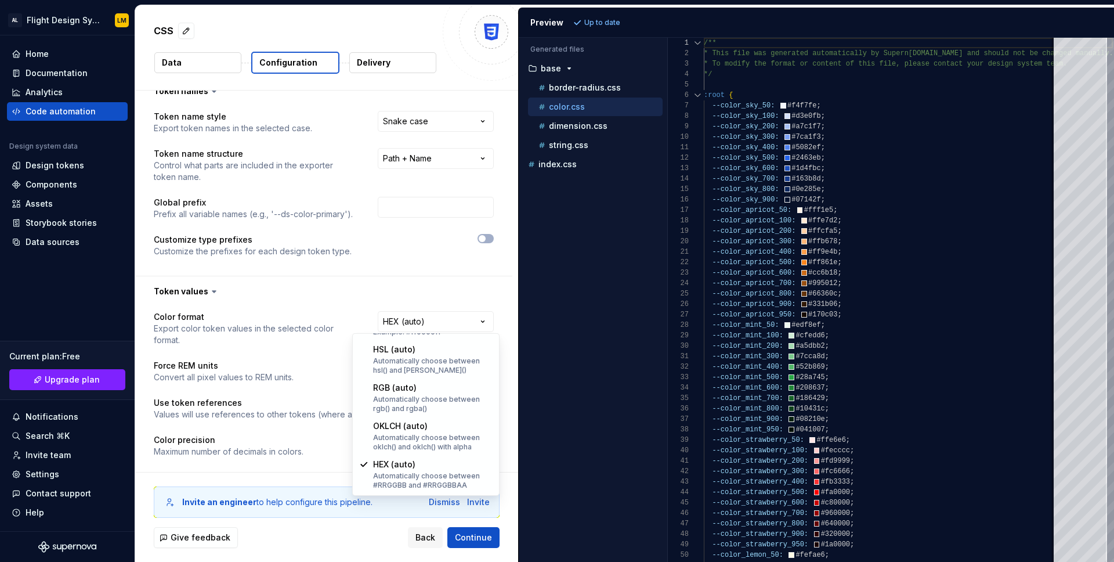
select select "**********"
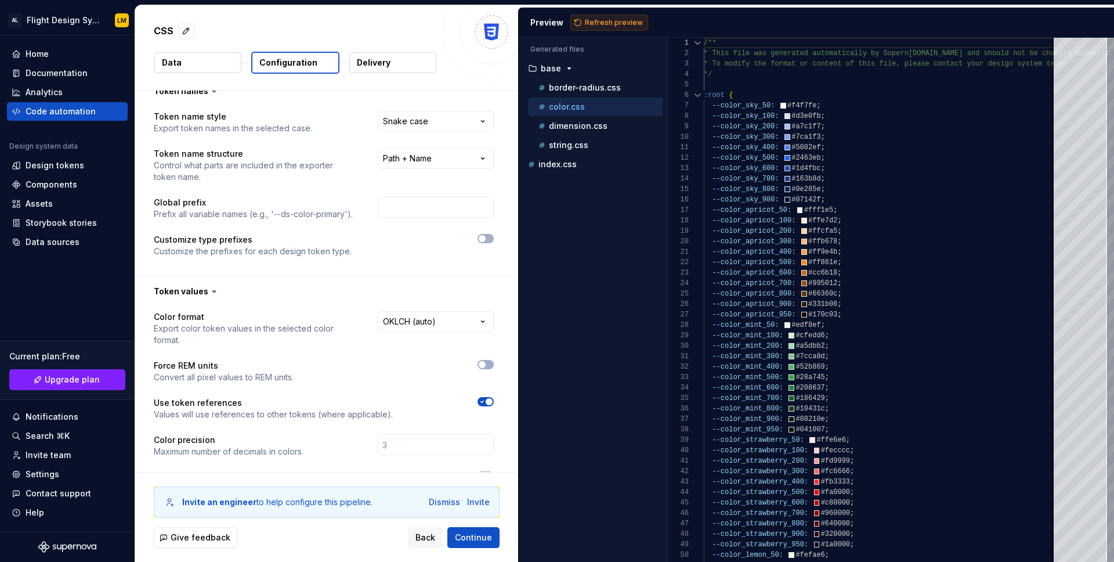
click at [608, 20] on span "Refresh preview" at bounding box center [614, 22] width 58 height 9
type textarea "**********"
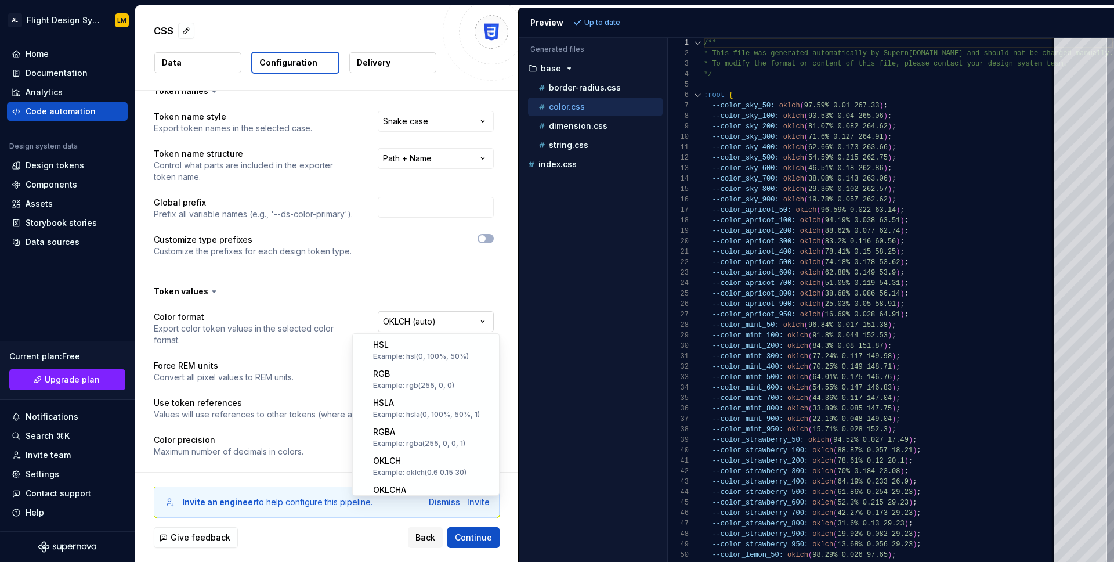
click at [466, 317] on html "**********" at bounding box center [557, 281] width 1114 height 562
click at [85, 95] on html "**********" at bounding box center [557, 281] width 1114 height 562
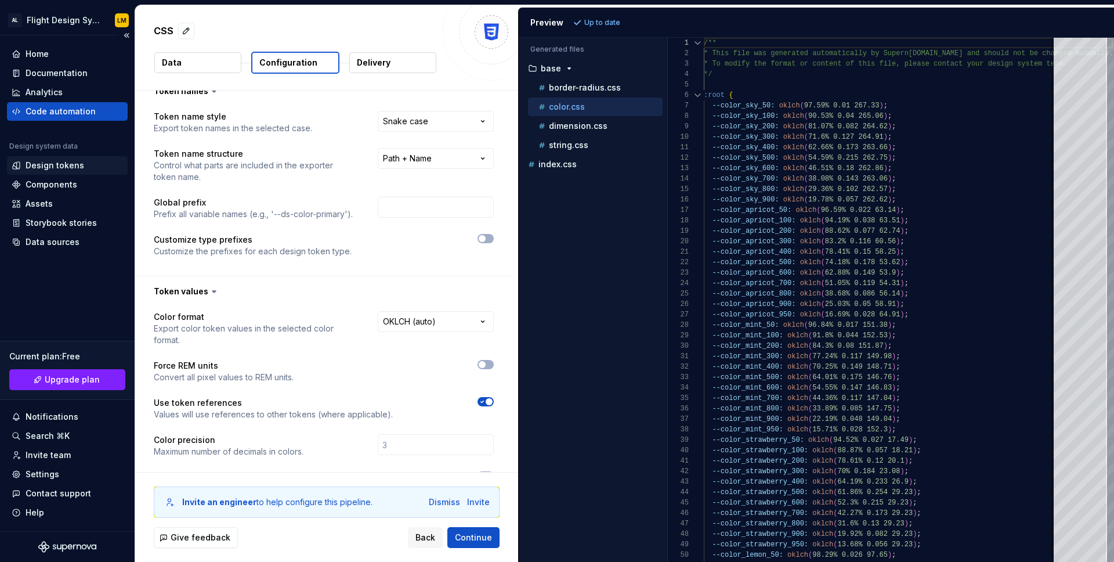
click at [52, 172] on div "Design tokens" at bounding box center [67, 165] width 121 height 19
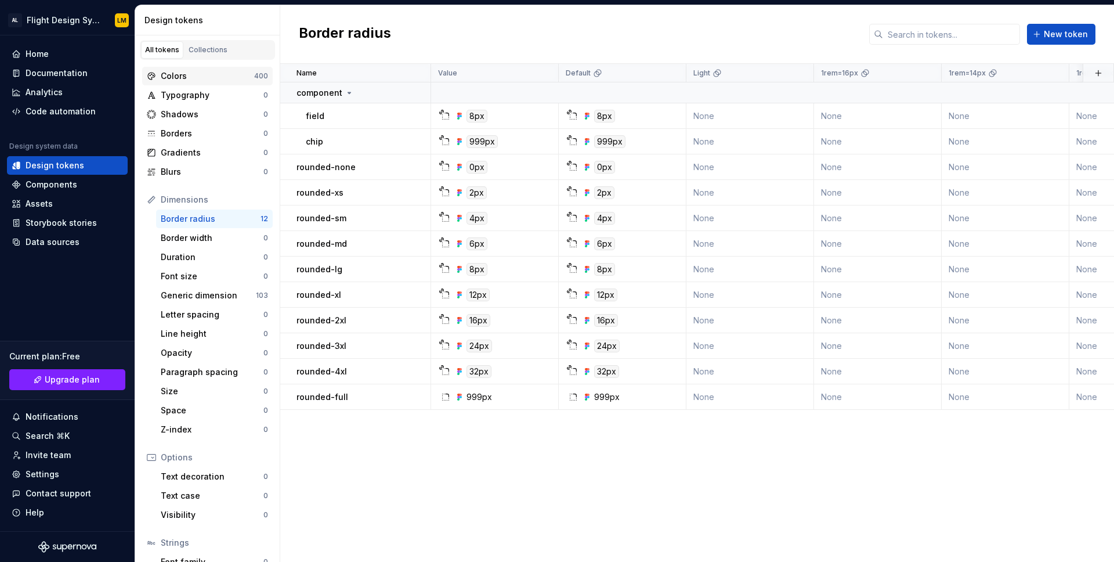
click at [223, 81] on div "Colors" at bounding box center [207, 76] width 93 height 12
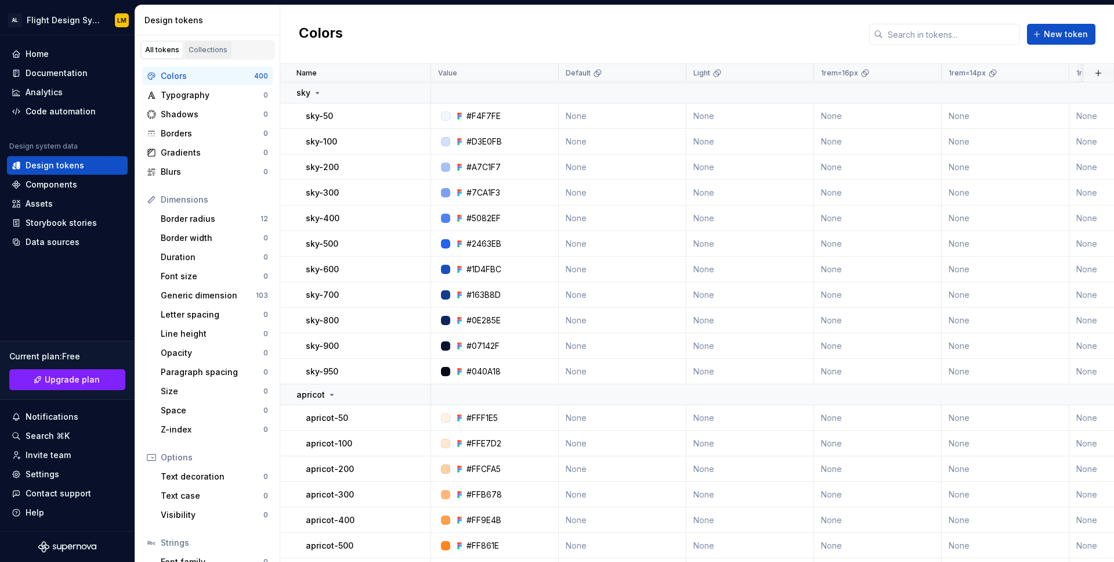
click at [211, 42] on link "Collections" at bounding box center [208, 49] width 47 height 17
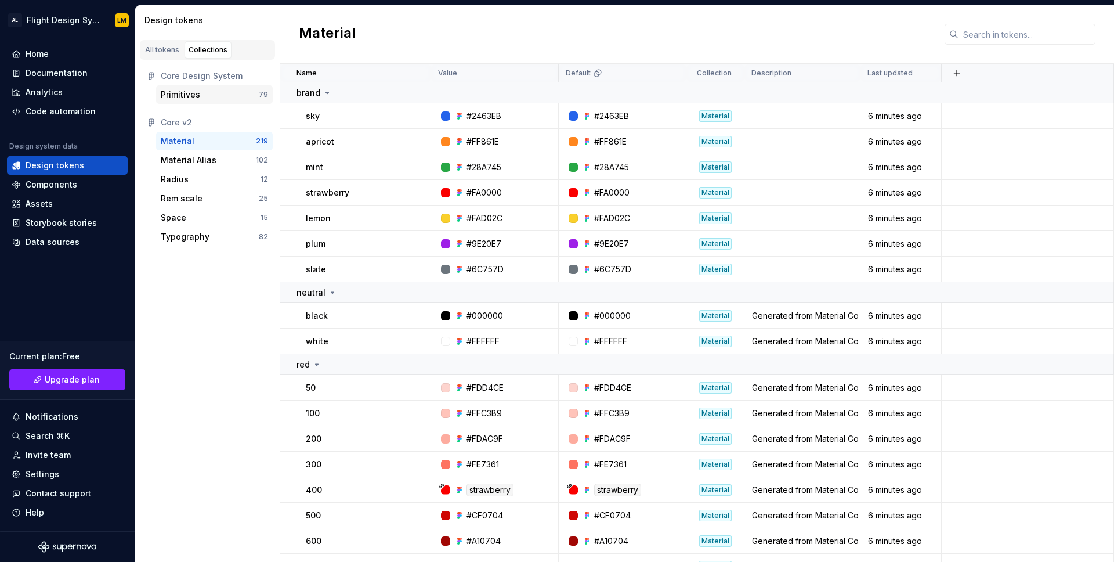
click at [237, 92] on div "Primitives" at bounding box center [210, 95] width 98 height 12
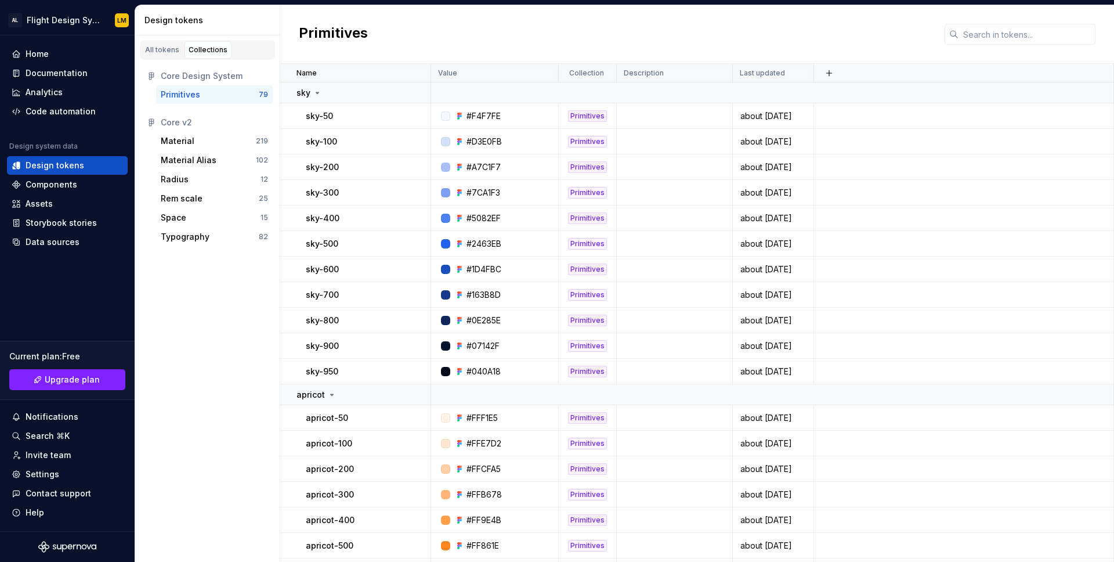
click at [193, 75] on div "Core Design System" at bounding box center [214, 76] width 107 height 12
click at [54, 303] on div "Home Documentation Analytics Code automation Design system data Design tokens C…" at bounding box center [67, 283] width 135 height 496
click at [58, 24] on html "AL Flight Design System LM Home Documentation Analytics Code automation Design …" at bounding box center [557, 281] width 1114 height 562
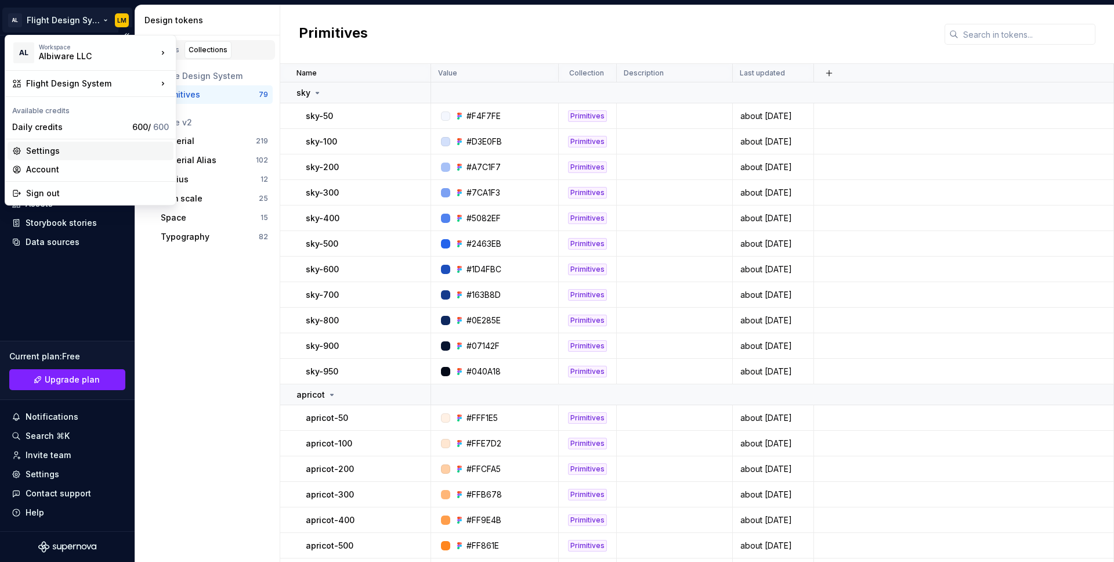
click at [28, 157] on div "Settings" at bounding box center [91, 151] width 166 height 19
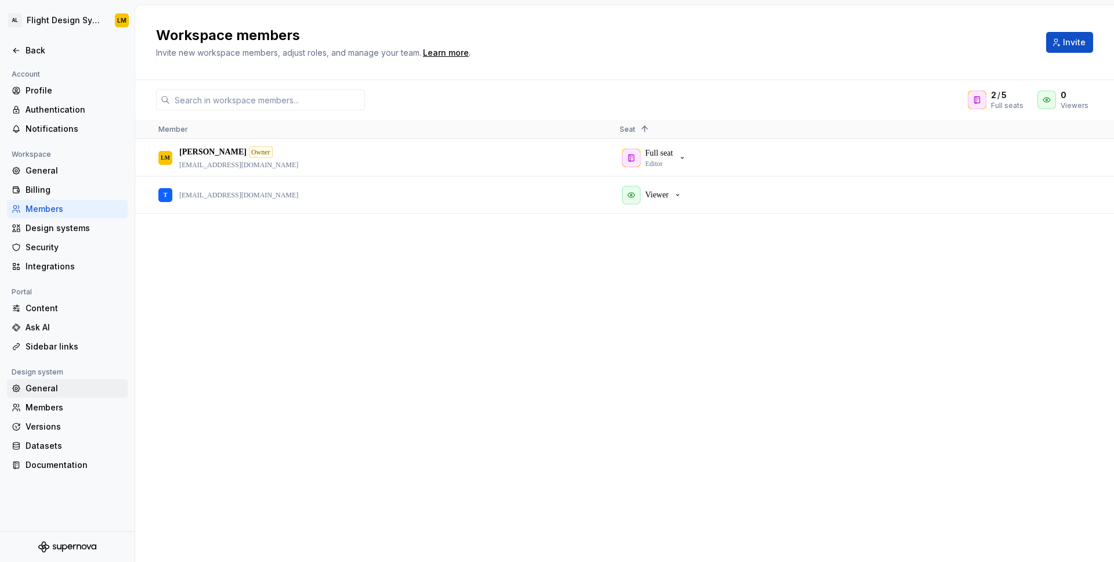
click at [36, 391] on div "General" at bounding box center [75, 388] width 98 height 12
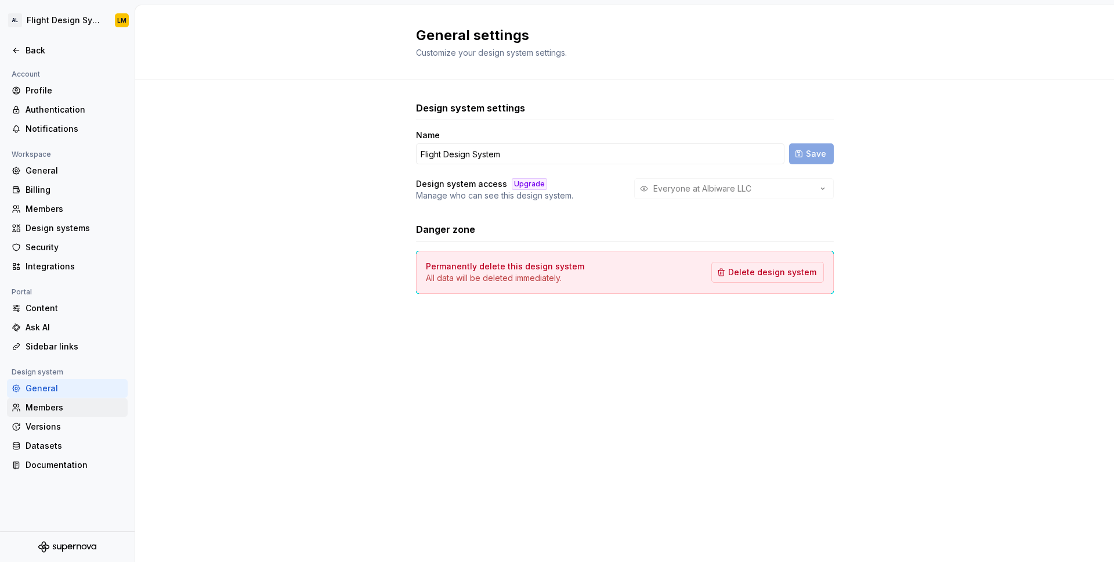
click at [49, 410] on div "Members" at bounding box center [75, 408] width 98 height 12
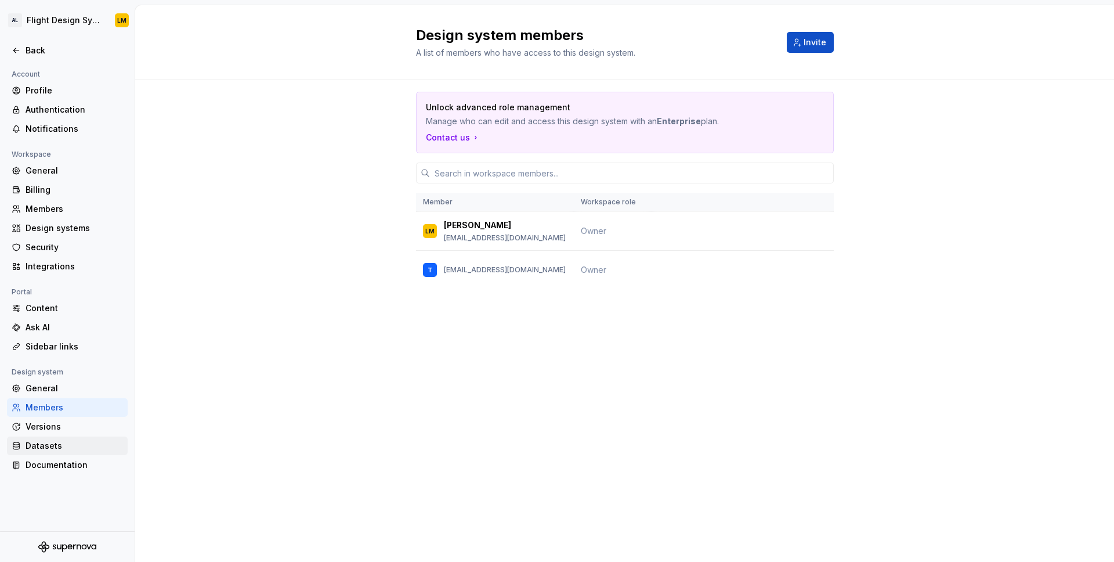
click at [45, 447] on div "Datasets" at bounding box center [75, 446] width 98 height 12
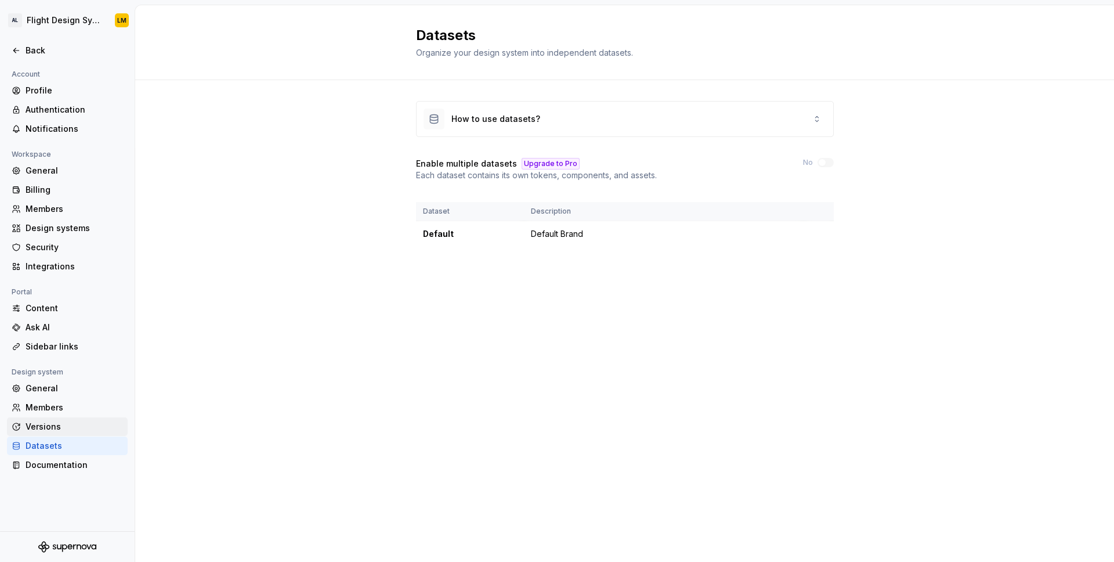
click at [47, 435] on div "Versions" at bounding box center [67, 426] width 121 height 19
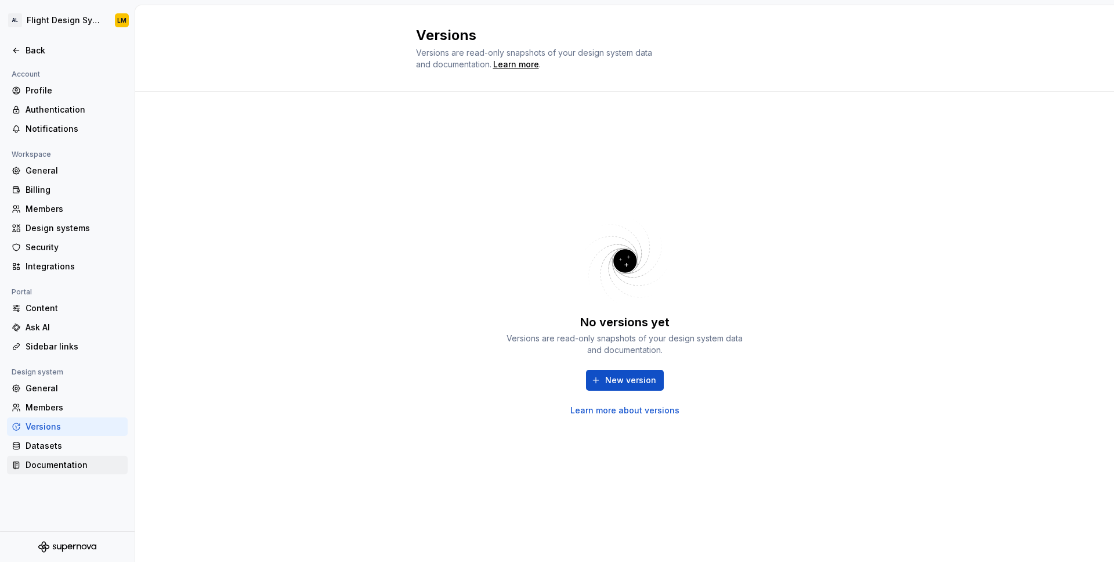
click at [44, 469] on div "Documentation" at bounding box center [75, 465] width 98 height 12
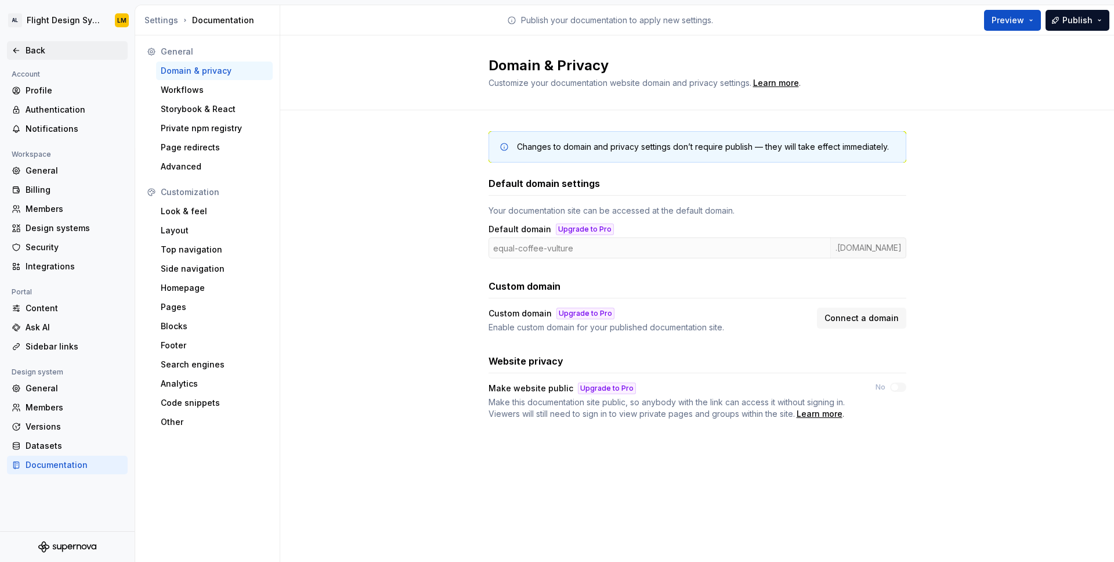
click at [18, 50] on icon at bounding box center [16, 50] width 9 height 9
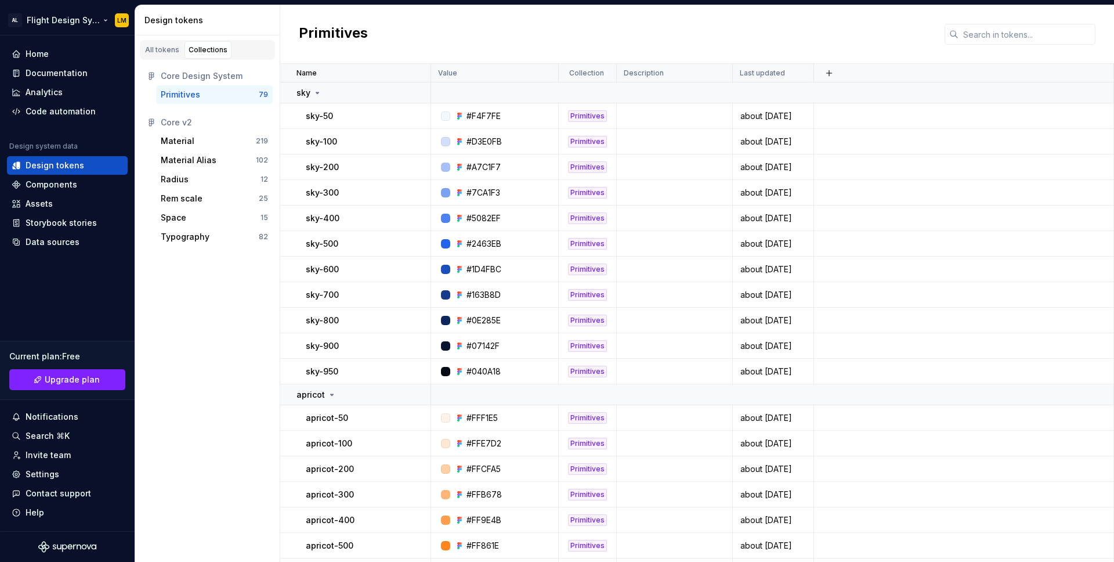
click at [58, 24] on html "AL Flight Design System LM Home Documentation Analytics Code automation Design …" at bounding box center [557, 281] width 1114 height 562
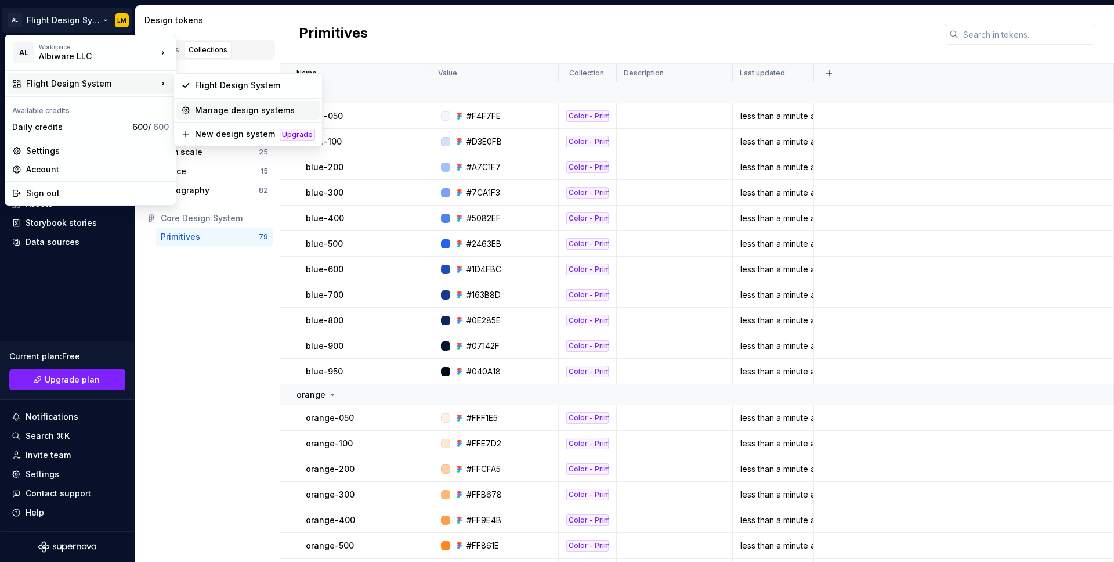
click at [250, 110] on div "Manage design systems" at bounding box center [255, 110] width 120 height 12
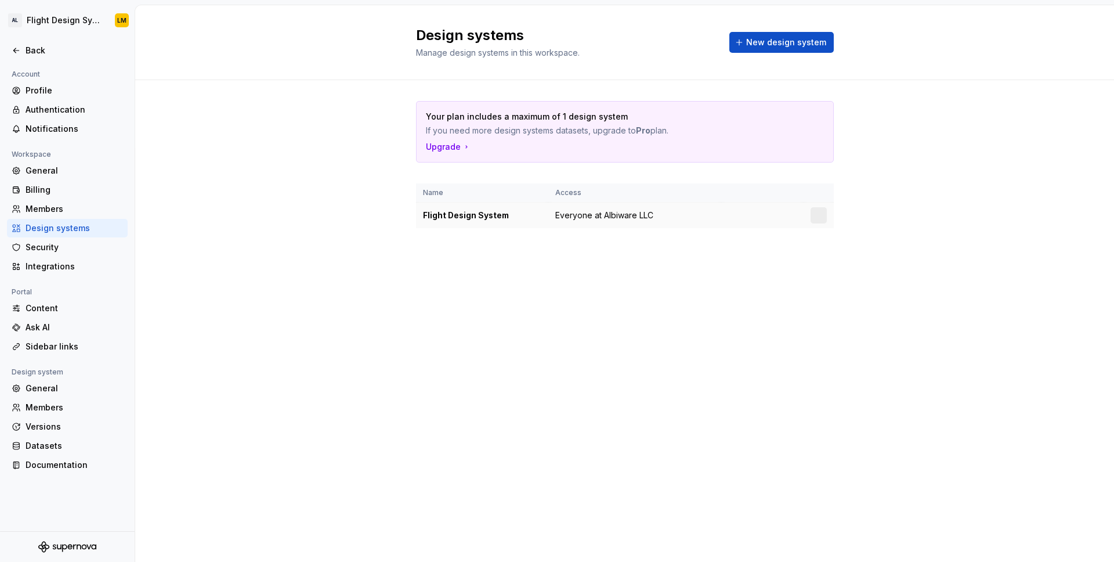
click at [510, 217] on div "Flight Design System" at bounding box center [482, 216] width 118 height 12
click at [476, 214] on div "Flight Design System" at bounding box center [482, 216] width 118 height 12
click at [504, 214] on div "Flight Design System" at bounding box center [482, 216] width 118 height 12
click at [506, 214] on div "Flight Design System" at bounding box center [482, 216] width 118 height 12
drag, startPoint x: 709, startPoint y: 230, endPoint x: 726, endPoint y: 235, distance: 18.0
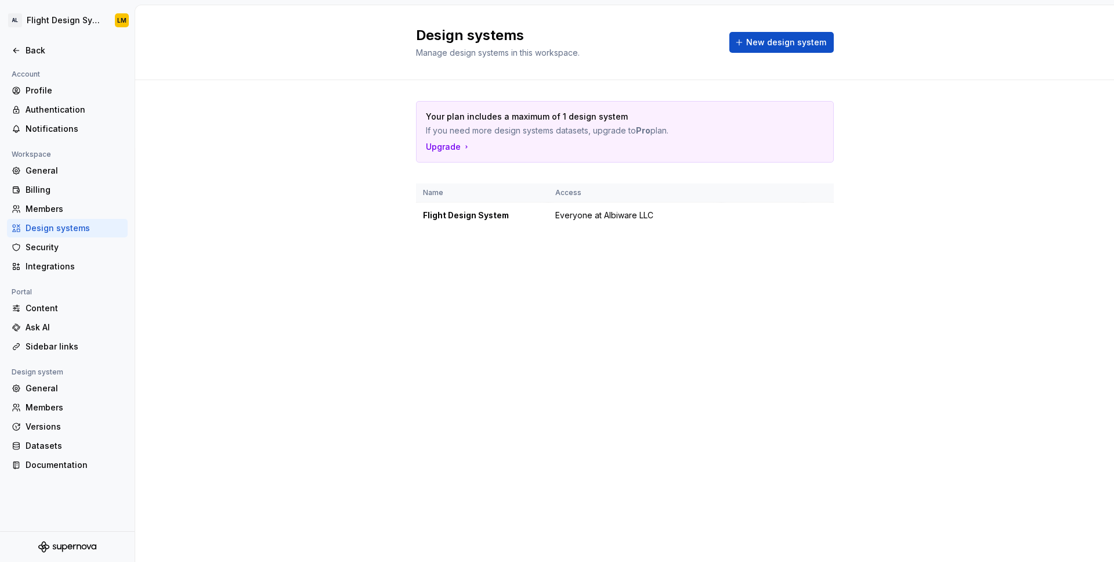
click at [611, 232] on div "Your plan includes a maximum of 1 design system If you need more design systems…" at bounding box center [625, 176] width 418 height 192
click at [611, 221] on td at bounding box center [819, 216] width 30 height 26
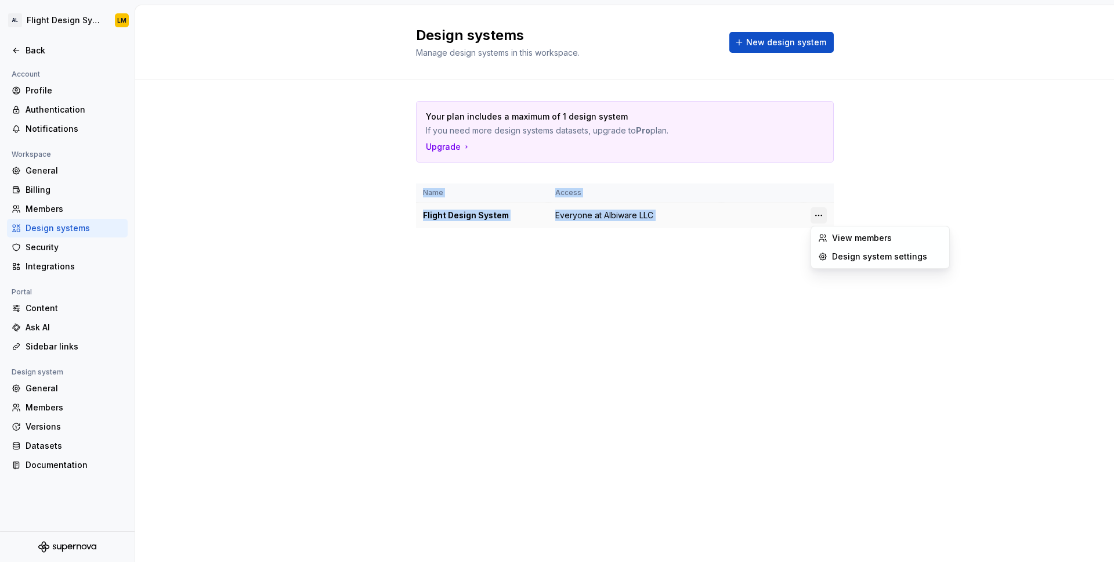
click at [611, 218] on html "AL Flight Design System LM Back Account Profile Authentication Notifications Wo…" at bounding box center [557, 281] width 1114 height 562
click at [611, 251] on div "Design system settings" at bounding box center [880, 256] width 133 height 19
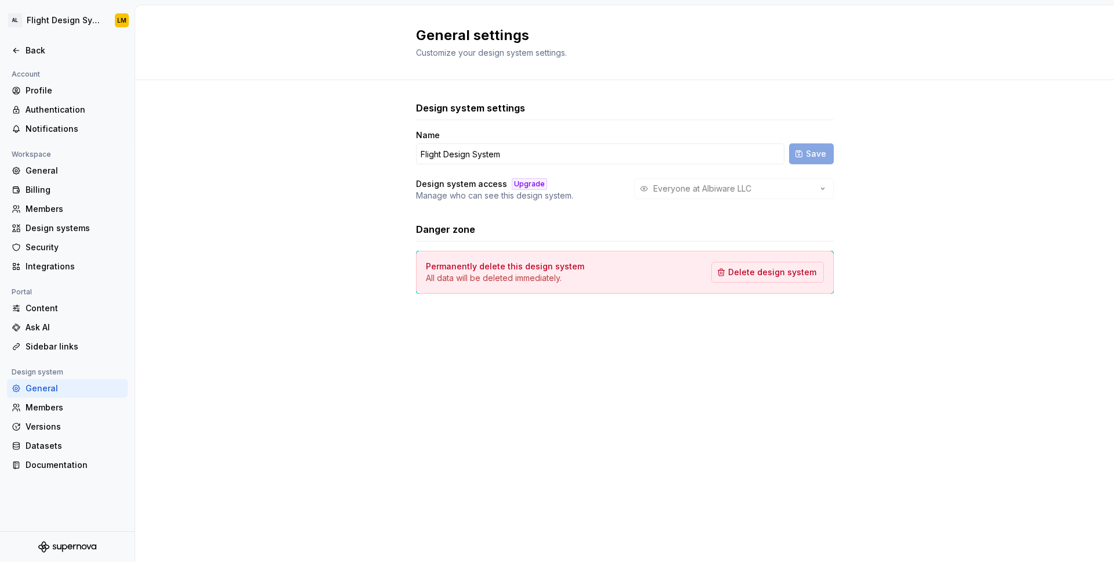
click at [611, 373] on div "General settings Customize your design system settings. Design system settings …" at bounding box center [624, 283] width 979 height 557
drag, startPoint x: 520, startPoint y: 371, endPoint x: 479, endPoint y: 345, distance: 49.1
click at [499, 358] on div "General settings Customize your design system settings. Design system settings …" at bounding box center [624, 283] width 979 height 557
click at [34, 50] on div "Back" at bounding box center [75, 51] width 98 height 12
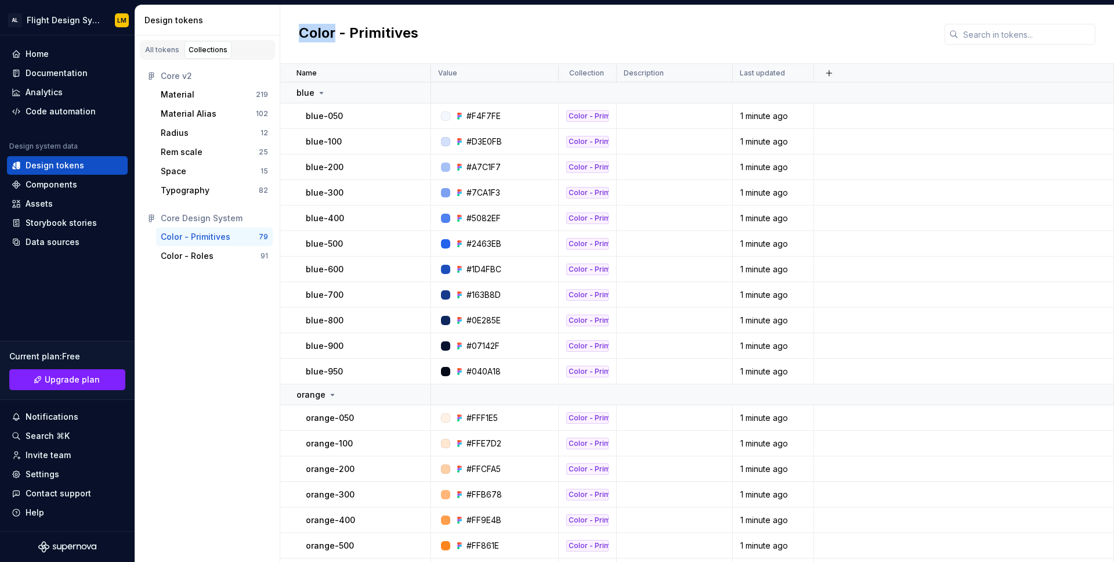
click at [224, 318] on div "All tokens Collections Core v2 Material 219 Material Alias 102 Radius 12 Rem sc…" at bounding box center [207, 298] width 145 height 526
drag, startPoint x: 192, startPoint y: 385, endPoint x: 170, endPoint y: 340, distance: 49.6
click at [188, 384] on div "All tokens Collections Core v2 Material 219 Material Alias 102 Radius 12 Rem sc…" at bounding box center [207, 298] width 145 height 526
click at [196, 224] on div "Core Design System" at bounding box center [207, 218] width 131 height 19
click at [237, 77] on div "Core v2" at bounding box center [214, 76] width 107 height 12
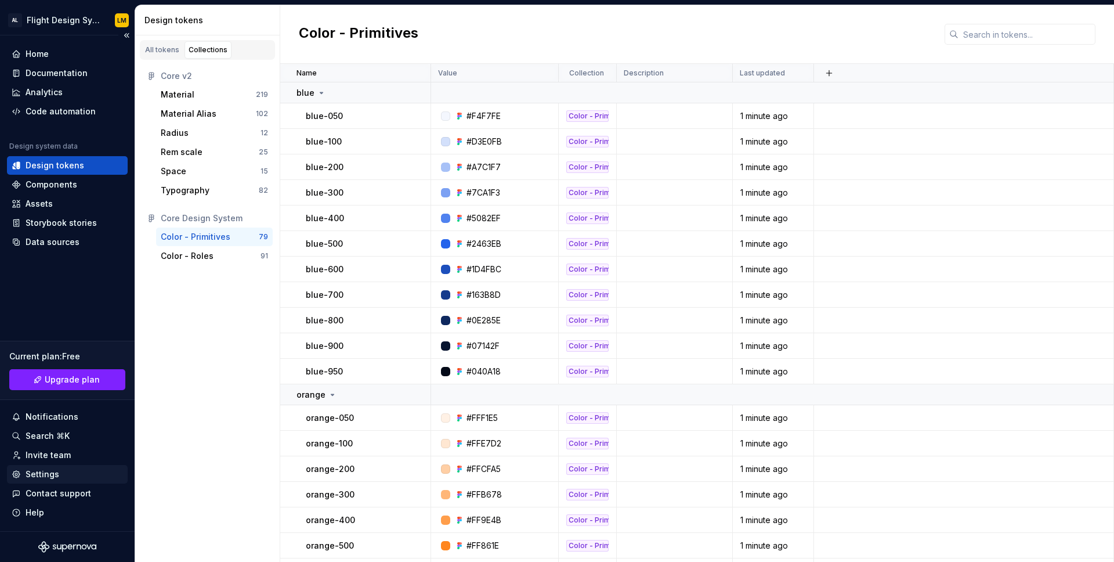
click at [56, 475] on div "Settings" at bounding box center [43, 474] width 34 height 12
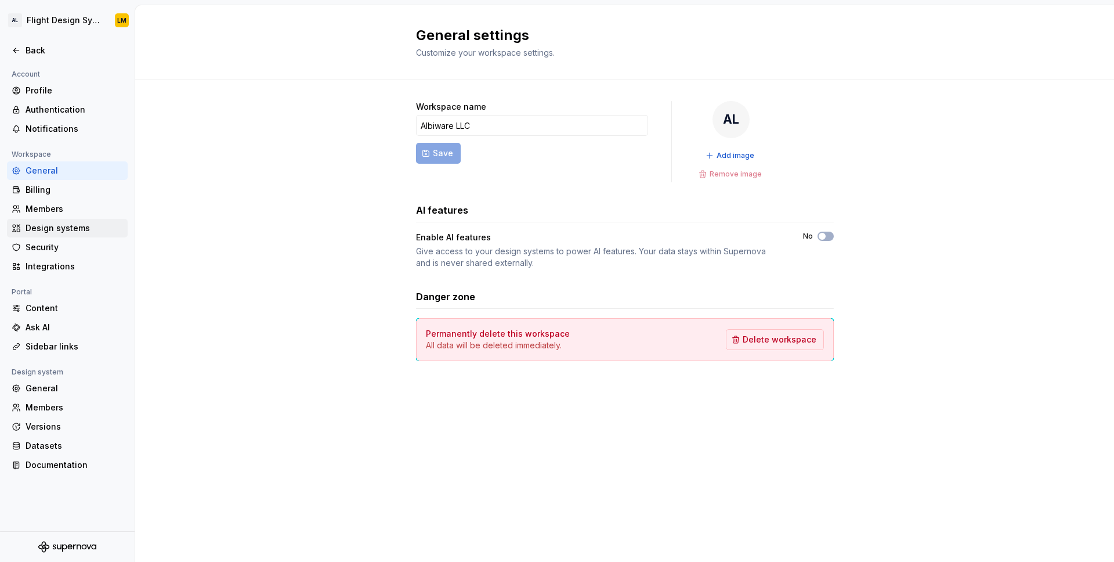
click at [85, 232] on div "Design systems" at bounding box center [75, 228] width 98 height 12
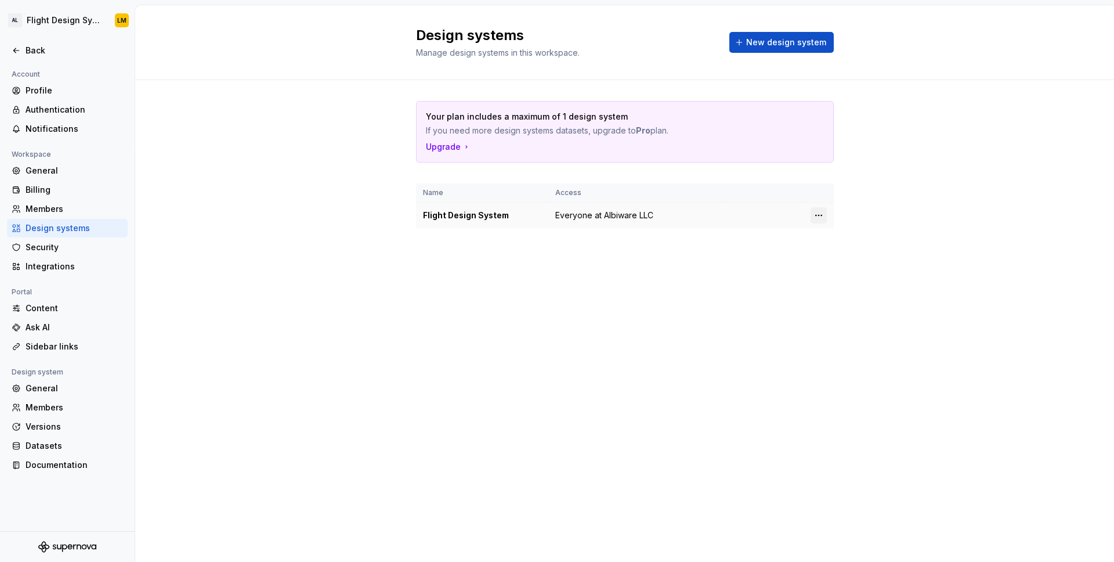
click at [611, 215] on html "AL Flight Design System LM Back Account Profile Authentication Notifications Wo…" at bounding box center [557, 281] width 1114 height 562
click at [611, 258] on div "Design system settings" at bounding box center [887, 257] width 110 height 12
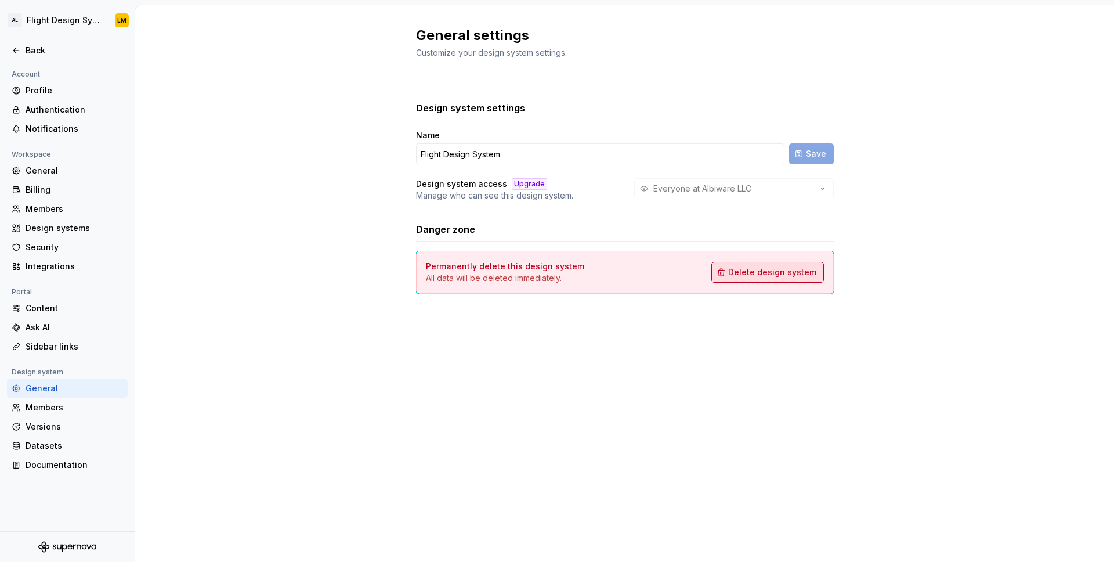
click at [611, 270] on span "Delete design system" at bounding box center [772, 272] width 88 height 12
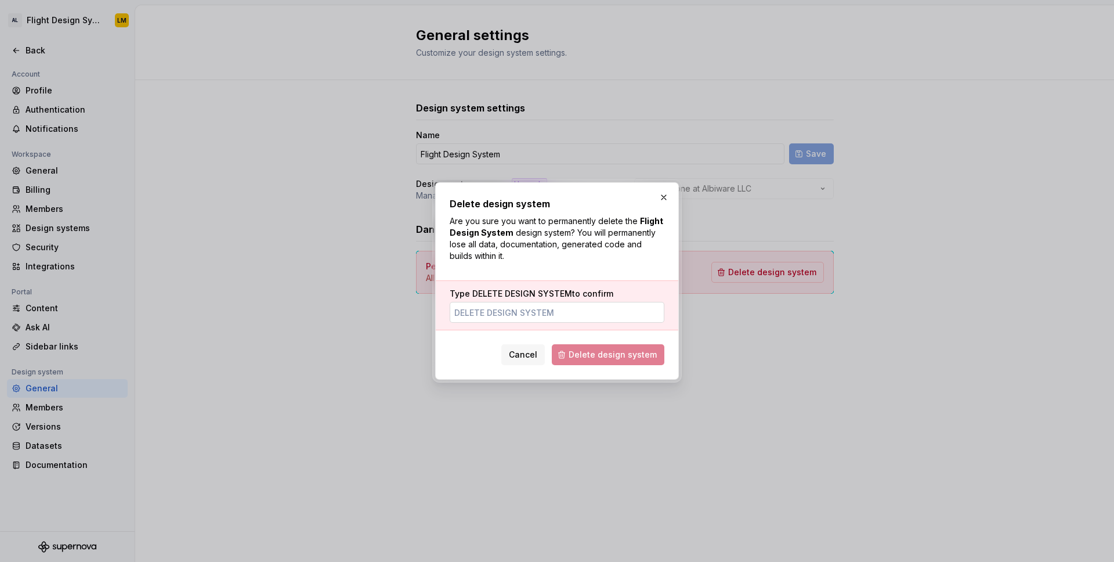
click at [565, 320] on input "Type DELETE DESIGN SYSTEM to confirm" at bounding box center [557, 312] width 215 height 21
type input "DELETE DESIGN SYSTEM"
click at [611, 351] on span "Delete design system" at bounding box center [613, 355] width 88 height 12
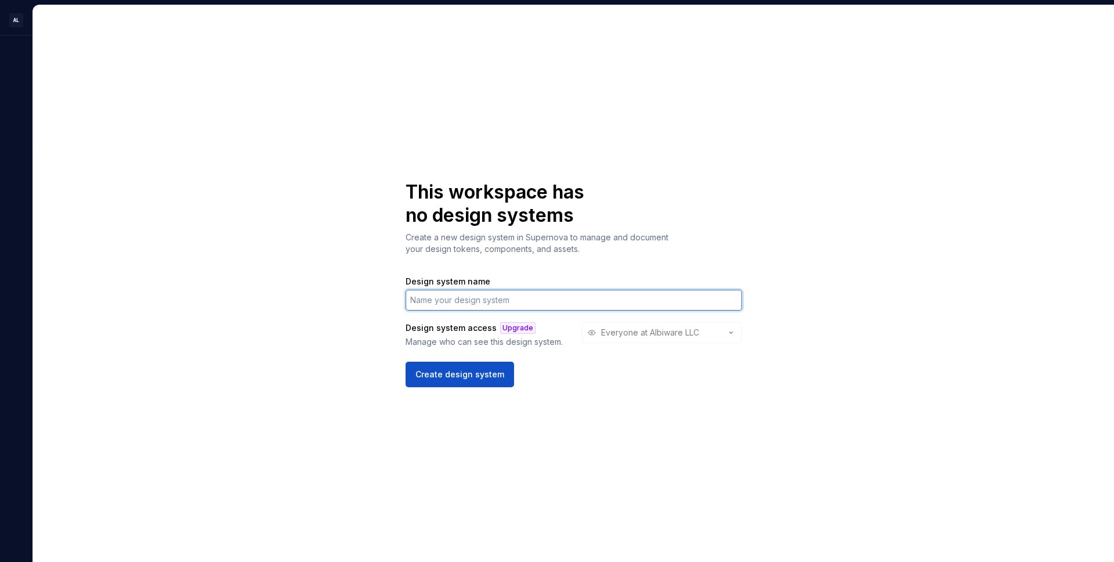
click at [578, 297] on input "Design system name" at bounding box center [574, 300] width 337 height 21
click at [611, 215] on div "This workspace has no design systems Create a new design system in Supernova to…" at bounding box center [573, 283] width 1081 height 557
click at [611, 200] on div "This workspace has no design systems Create a new design system in Supernova to…" at bounding box center [574, 284] width 337 height 207
click at [586, 297] on input "Design system name" at bounding box center [574, 300] width 337 height 21
type input "Flight Design System"
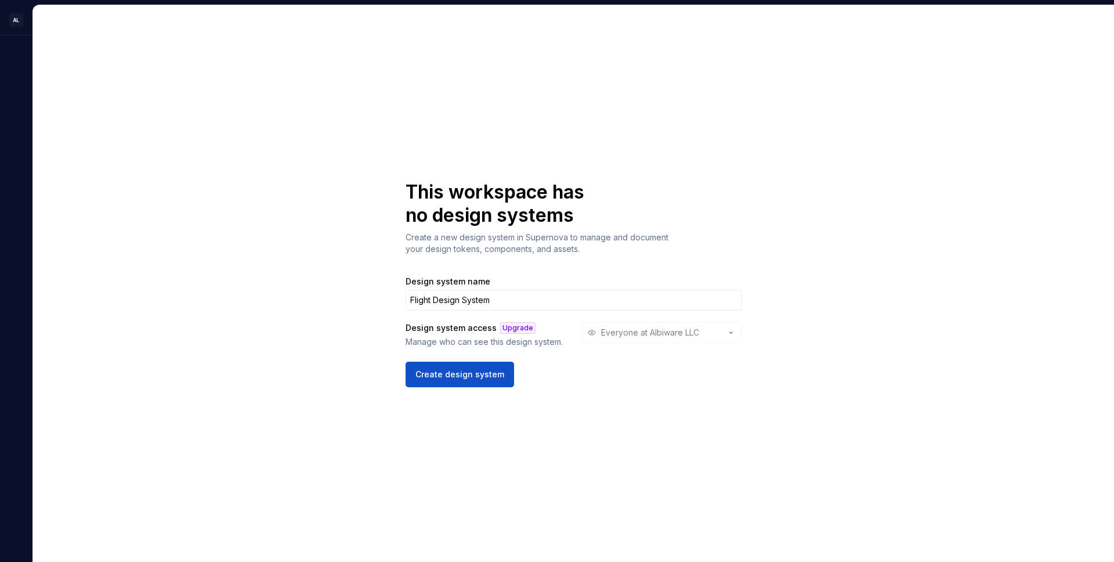
click at [470, 376] on span "Create design system" at bounding box center [460, 375] width 89 height 12
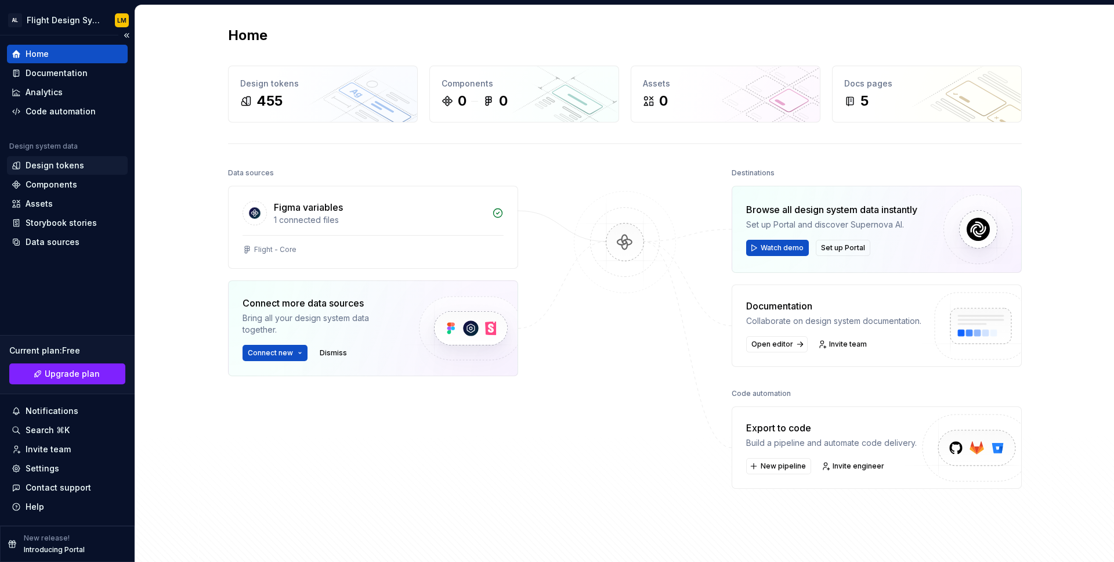
click at [31, 165] on div "Design tokens" at bounding box center [55, 166] width 59 height 12
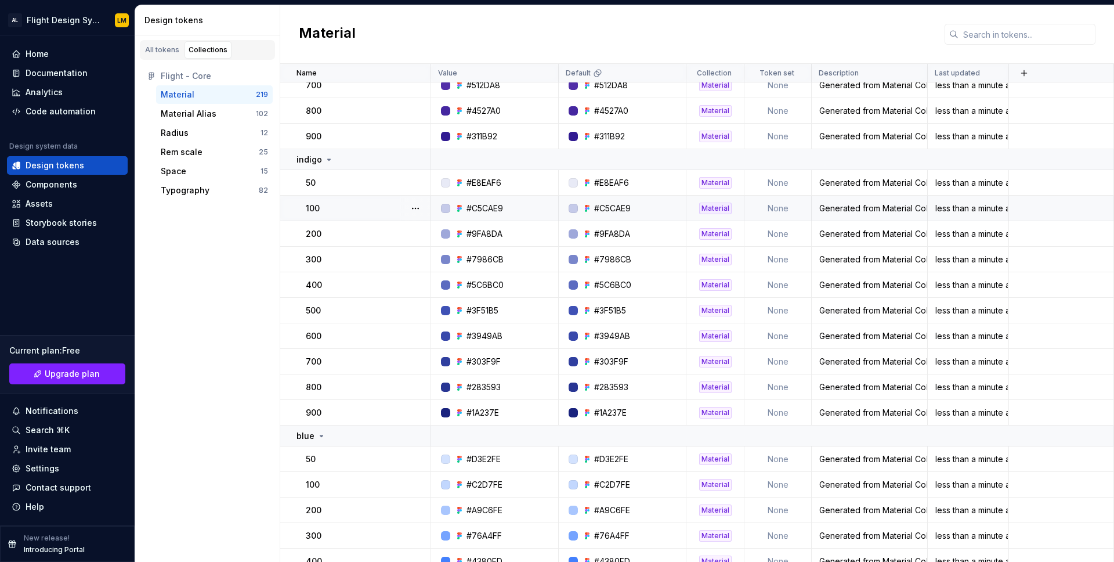
scroll to position [1320, 0]
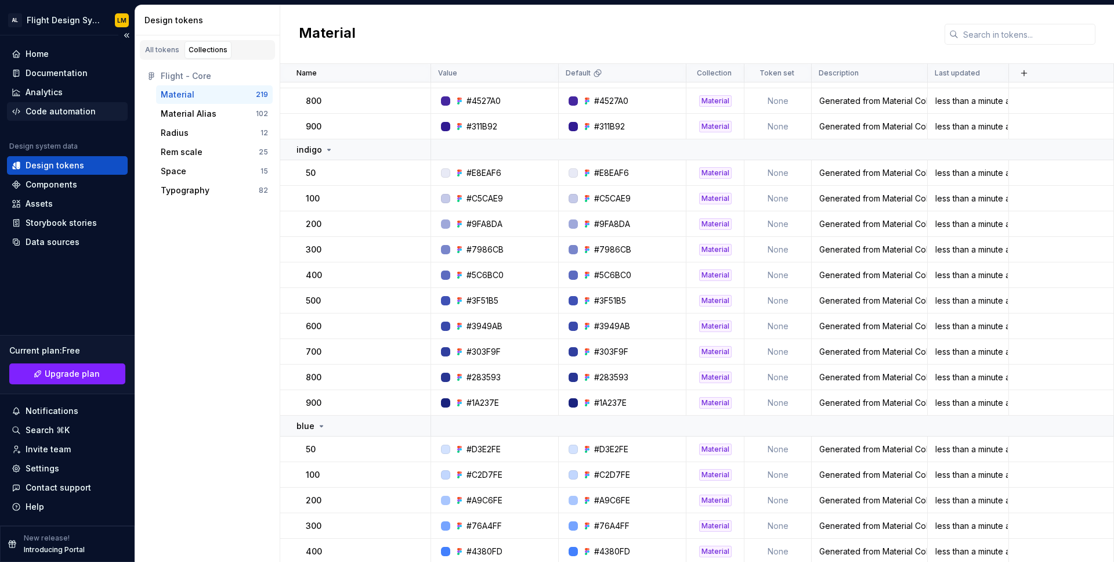
click at [66, 107] on div "Code automation" at bounding box center [61, 112] width 70 height 12
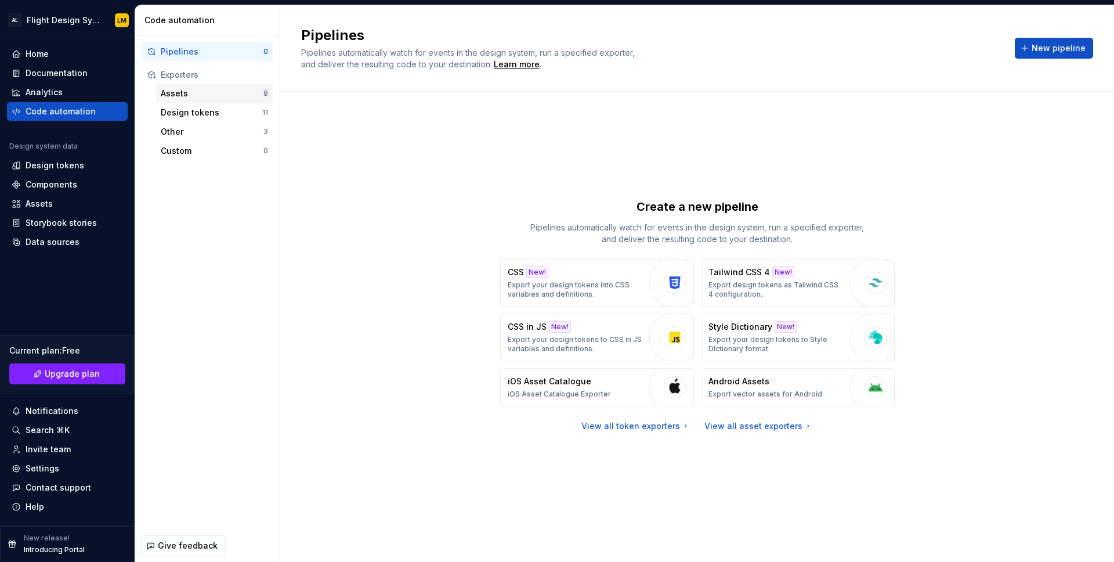
click at [185, 97] on div "Assets" at bounding box center [212, 94] width 103 height 12
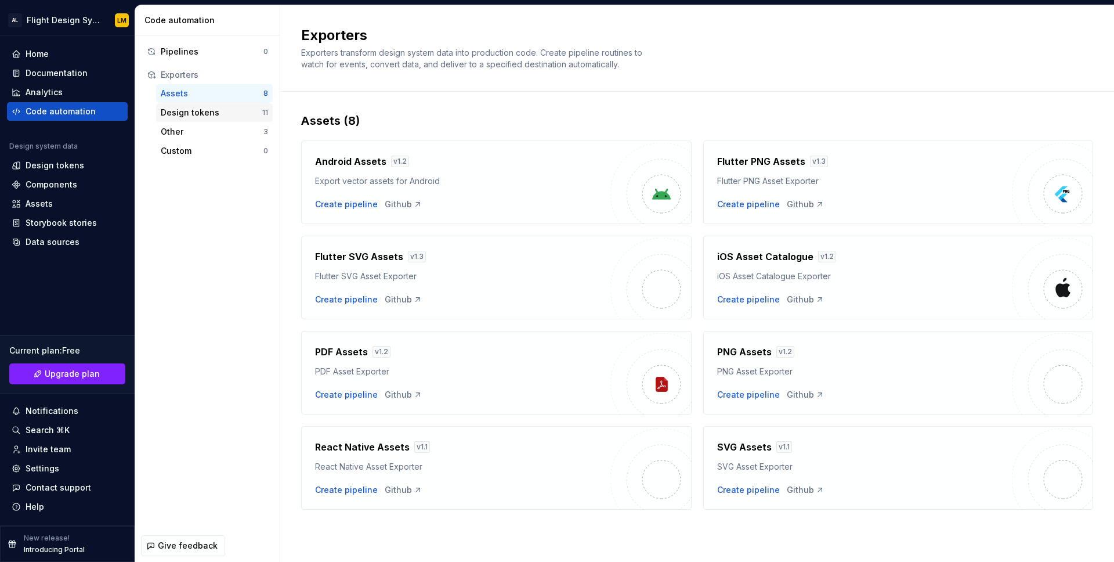
click at [183, 116] on div "Design tokens" at bounding box center [212, 113] width 102 height 12
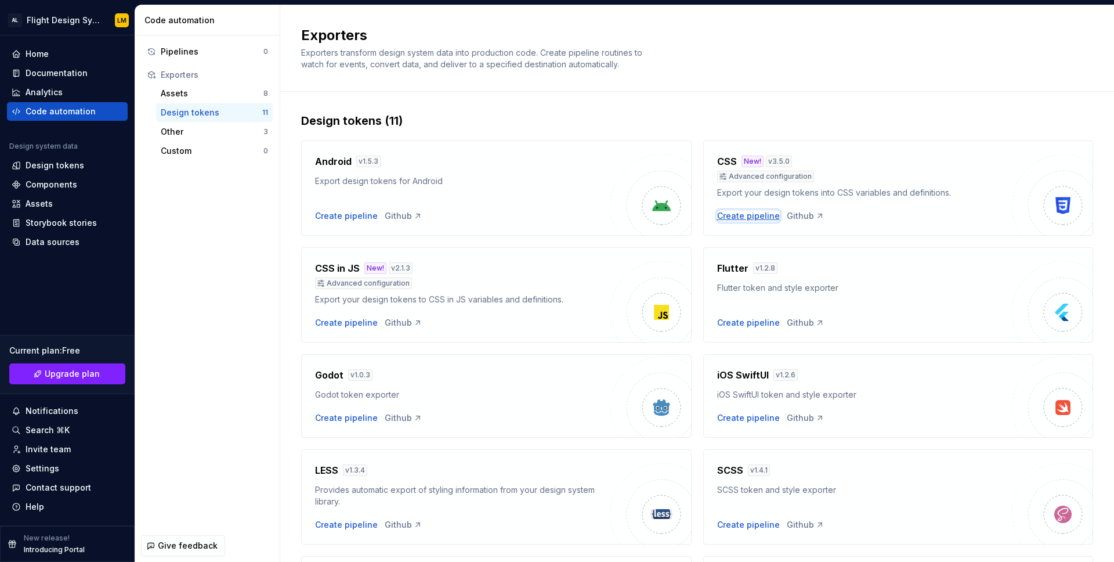
click at [750, 217] on div "Create pipeline" at bounding box center [748, 216] width 63 height 12
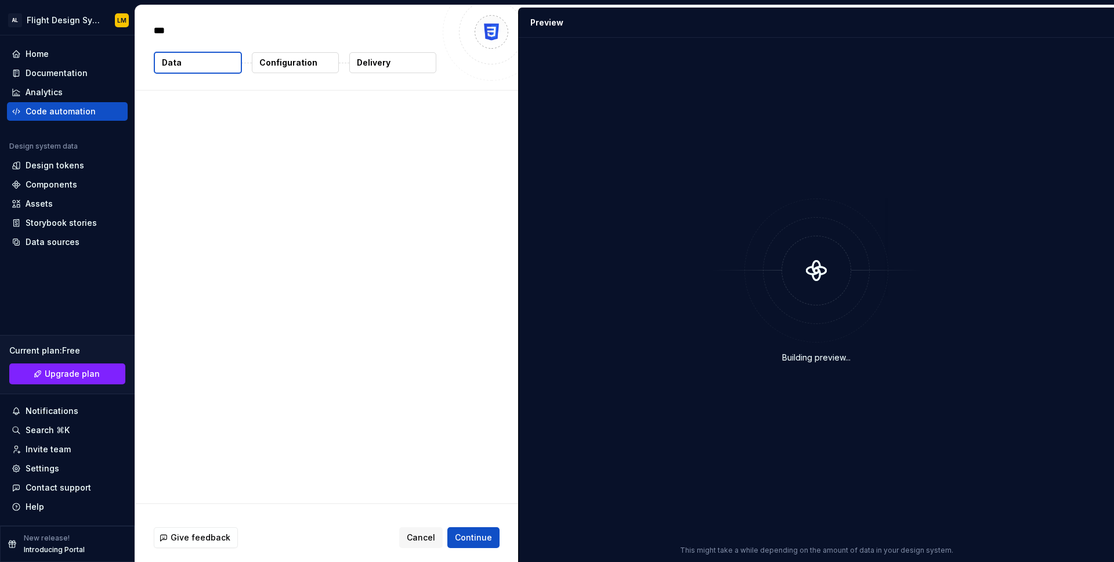
type textarea "*"
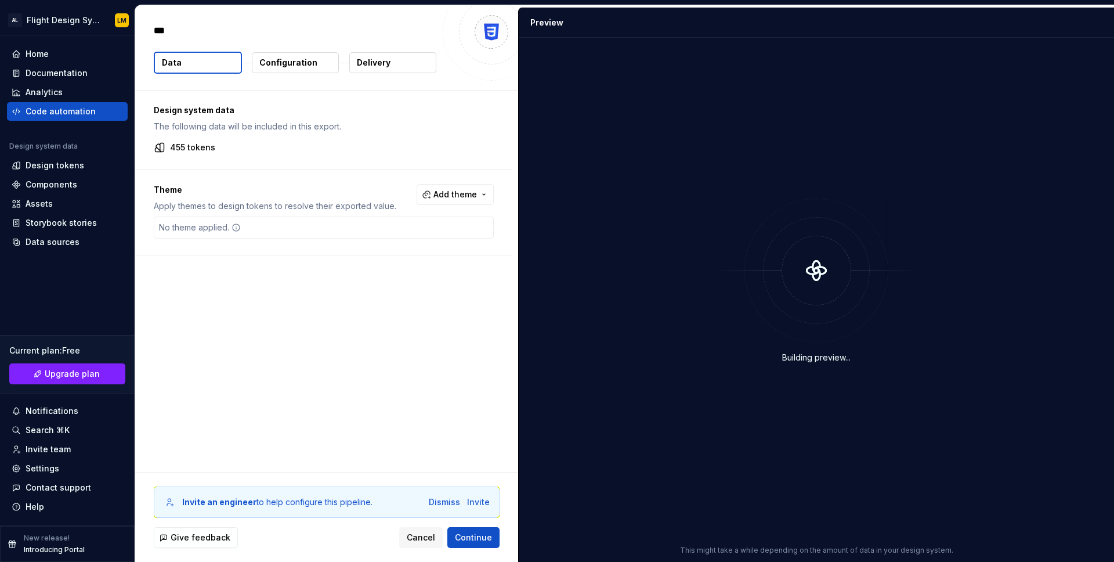
click at [187, 68] on button "Data" at bounding box center [198, 63] width 88 height 22
drag, startPoint x: 222, startPoint y: 86, endPoint x: 210, endPoint y: 71, distance: 20.2
click at [217, 82] on div "CSS Data Configuration Delivery" at bounding box center [326, 47] width 383 height 85
click at [207, 65] on button "Data" at bounding box center [198, 63] width 88 height 22
click at [436, 194] on button "Add theme" at bounding box center [455, 194] width 77 height 21
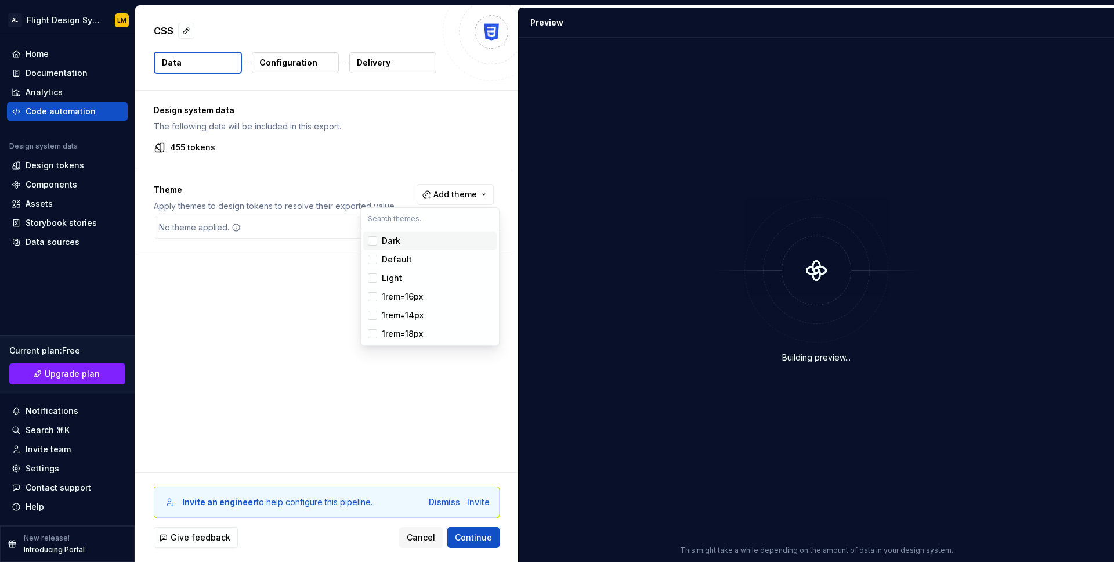
click at [372, 243] on div "Suggestions" at bounding box center [372, 240] width 9 height 9
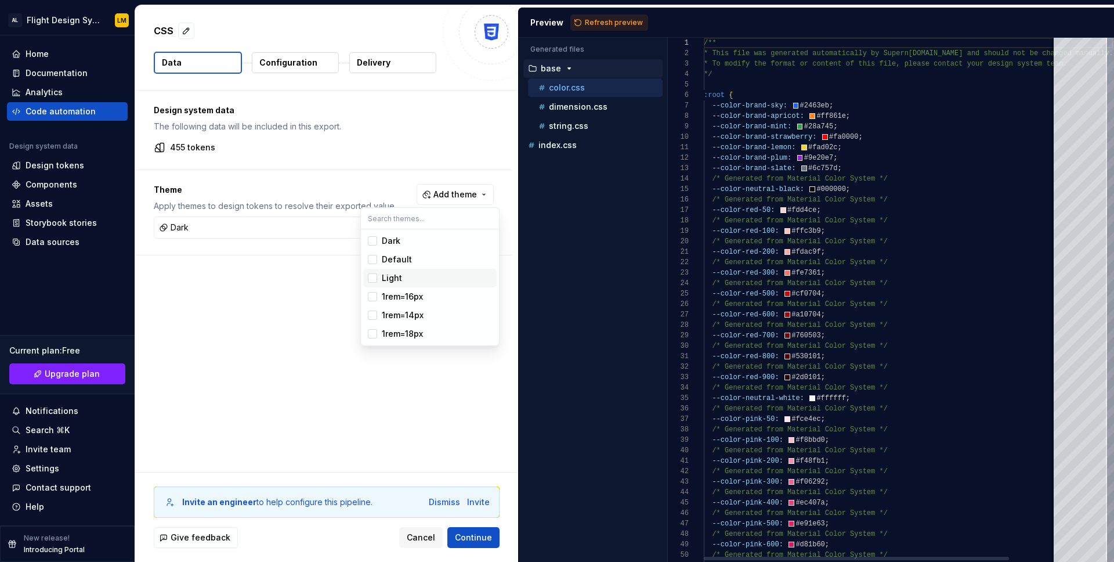
click at [372, 279] on div "Suggestions" at bounding box center [372, 277] width 9 height 9
click at [268, 322] on html "AL Flight Design System LM Home Documentation Analytics Code automation Design …" at bounding box center [557, 281] width 1114 height 562
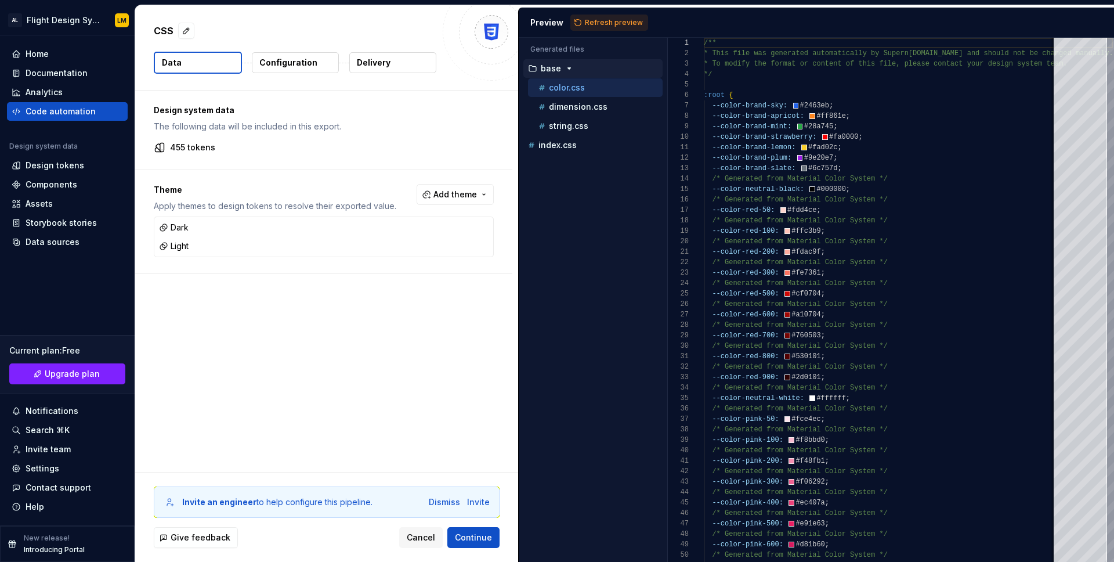
click at [607, 24] on span "Refresh preview" at bounding box center [614, 22] width 58 height 9
click at [565, 145] on icon "button" at bounding box center [566, 144] width 9 height 9
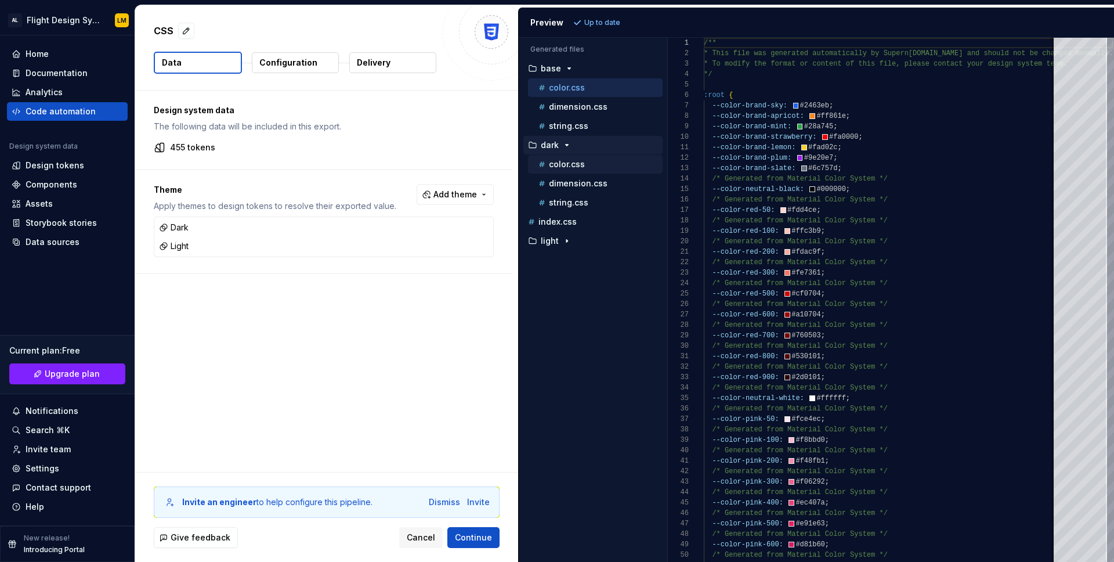
click at [579, 164] on p "color.css" at bounding box center [567, 164] width 36 height 9
type textarea "**********"
click at [569, 243] on icon "button" at bounding box center [566, 240] width 9 height 9
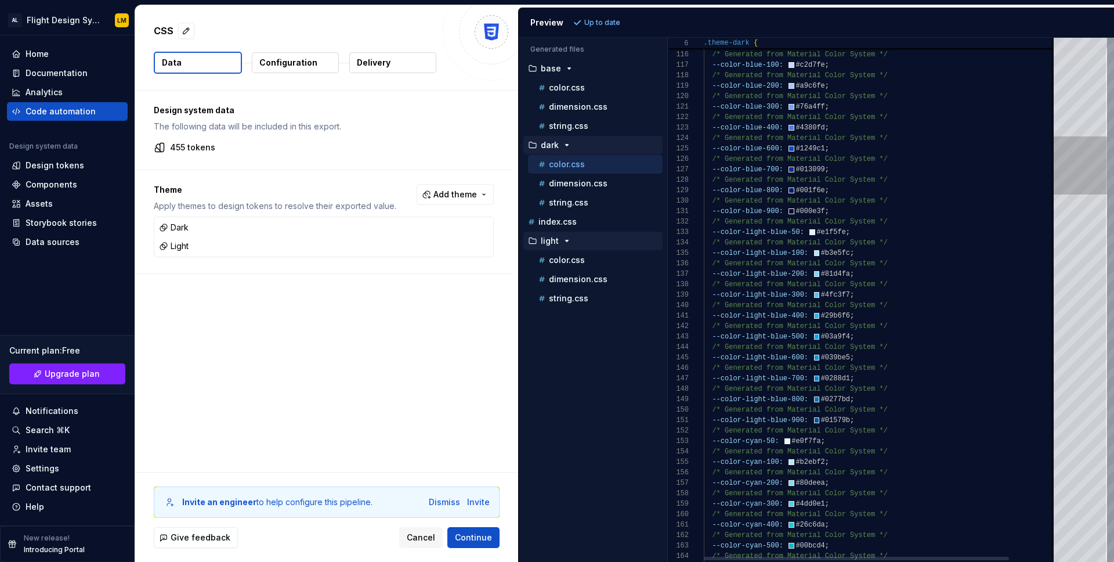
click at [1076, 152] on div at bounding box center [1080, 300] width 53 height 524
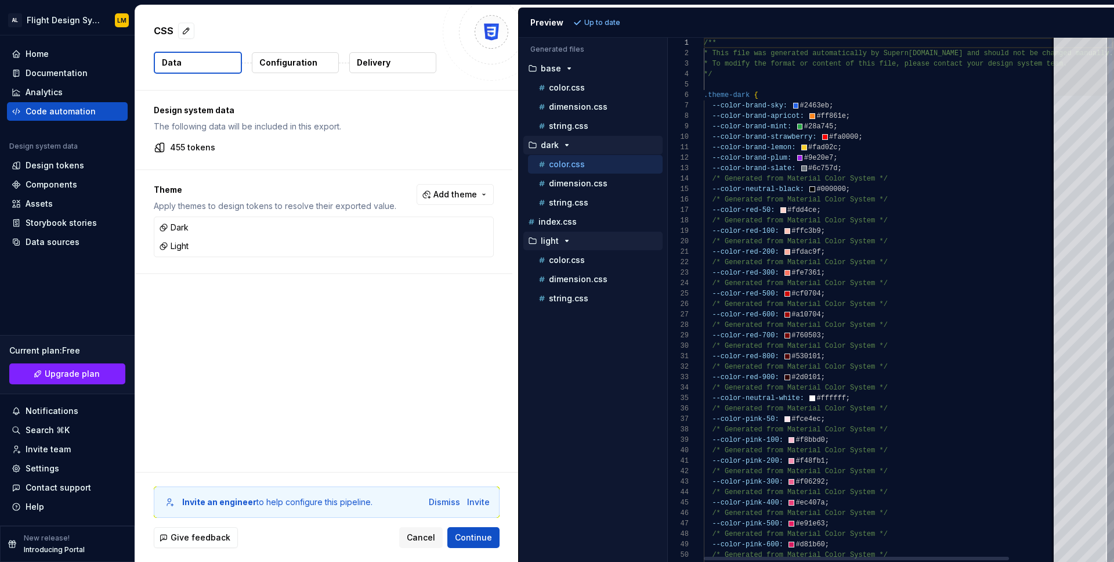
click at [1049, 12] on div "Preview Up to date Generated files Accessibility guide for tree . Navigate the …" at bounding box center [816, 285] width 596 height 554
click at [482, 540] on span "Continue" at bounding box center [473, 538] width 37 height 12
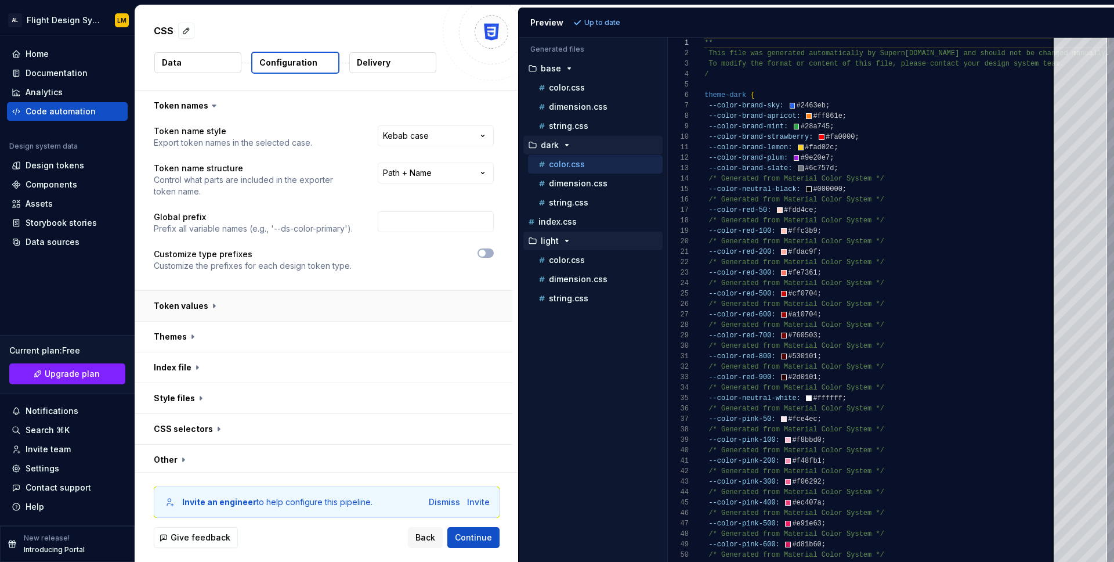
click at [225, 316] on button "button" at bounding box center [323, 306] width 377 height 30
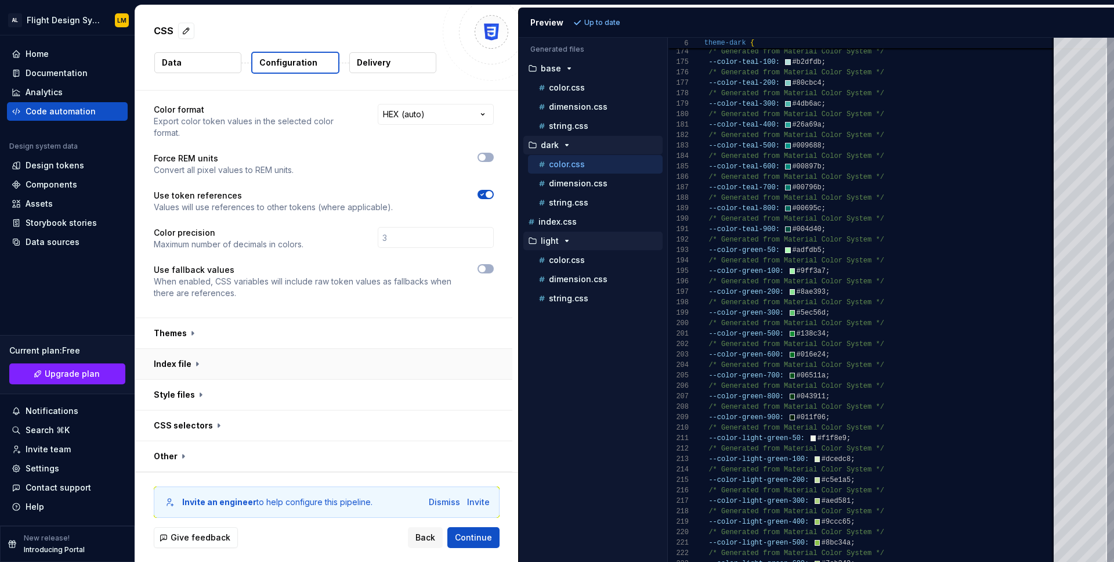
scroll to position [241, 0]
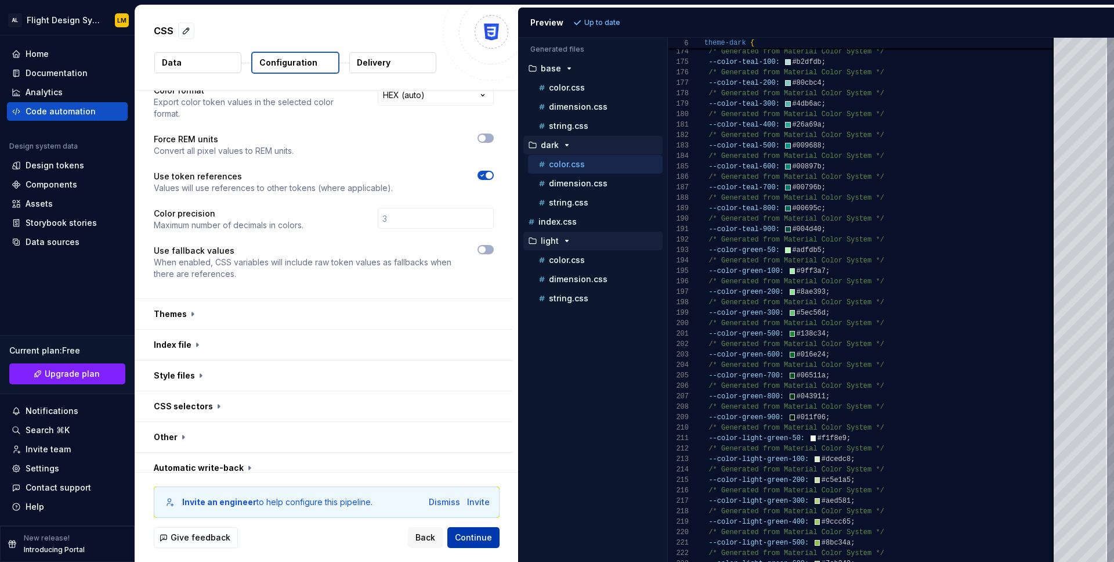
click at [473, 530] on button "Continue" at bounding box center [473, 537] width 52 height 21
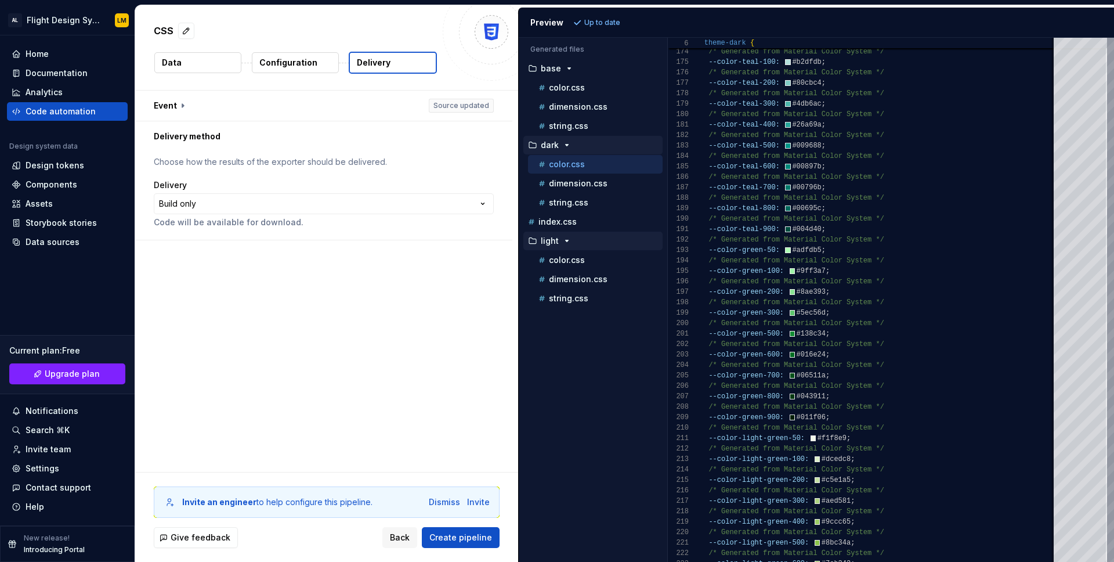
click at [471, 542] on span "Create pipeline" at bounding box center [461, 538] width 63 height 12
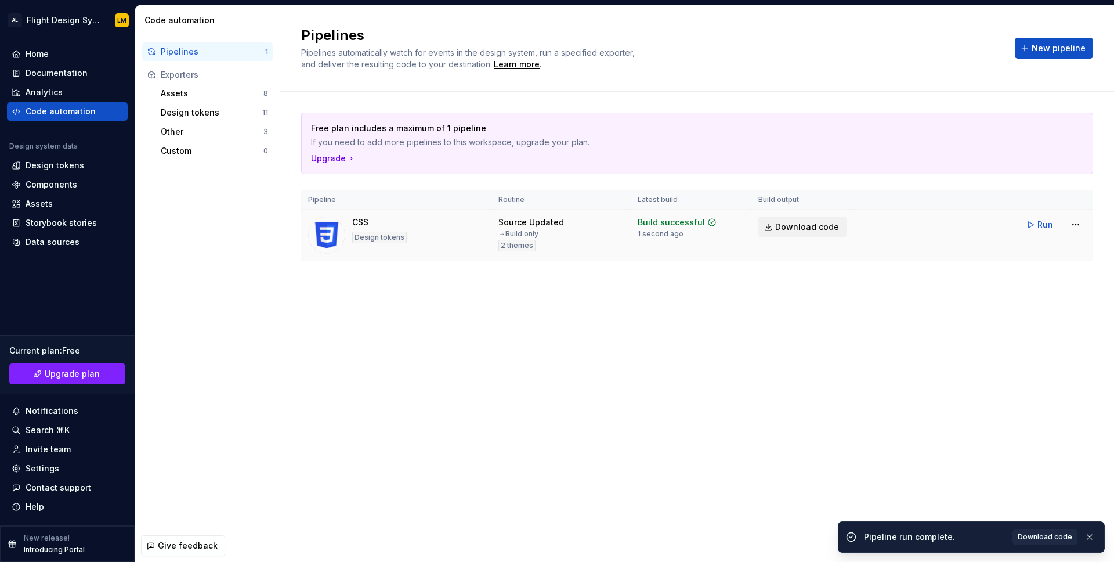
click at [801, 226] on span "Download code" at bounding box center [807, 227] width 64 height 12
